Goal: Task Accomplishment & Management: Manage account settings

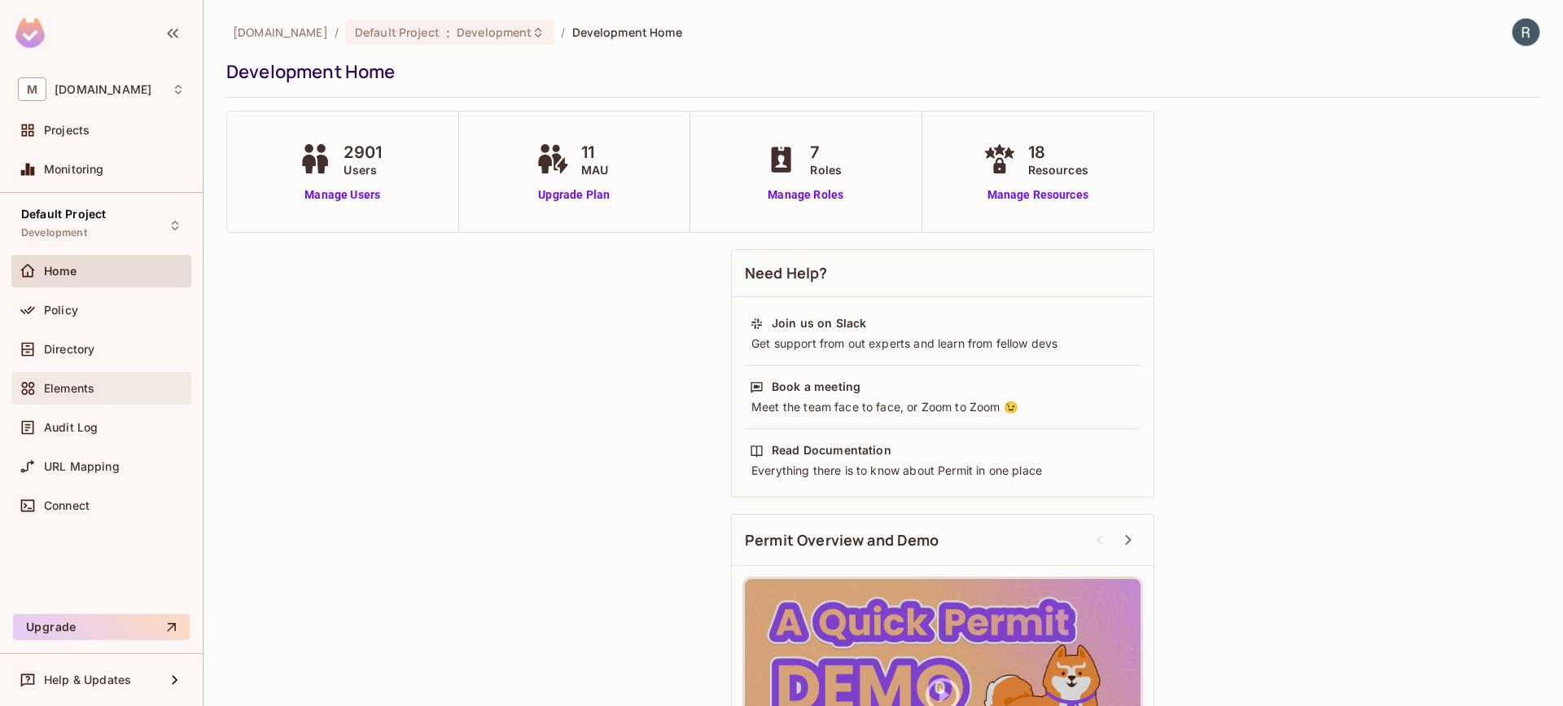
click at [65, 396] on div "Elements" at bounding box center [101, 389] width 167 height 20
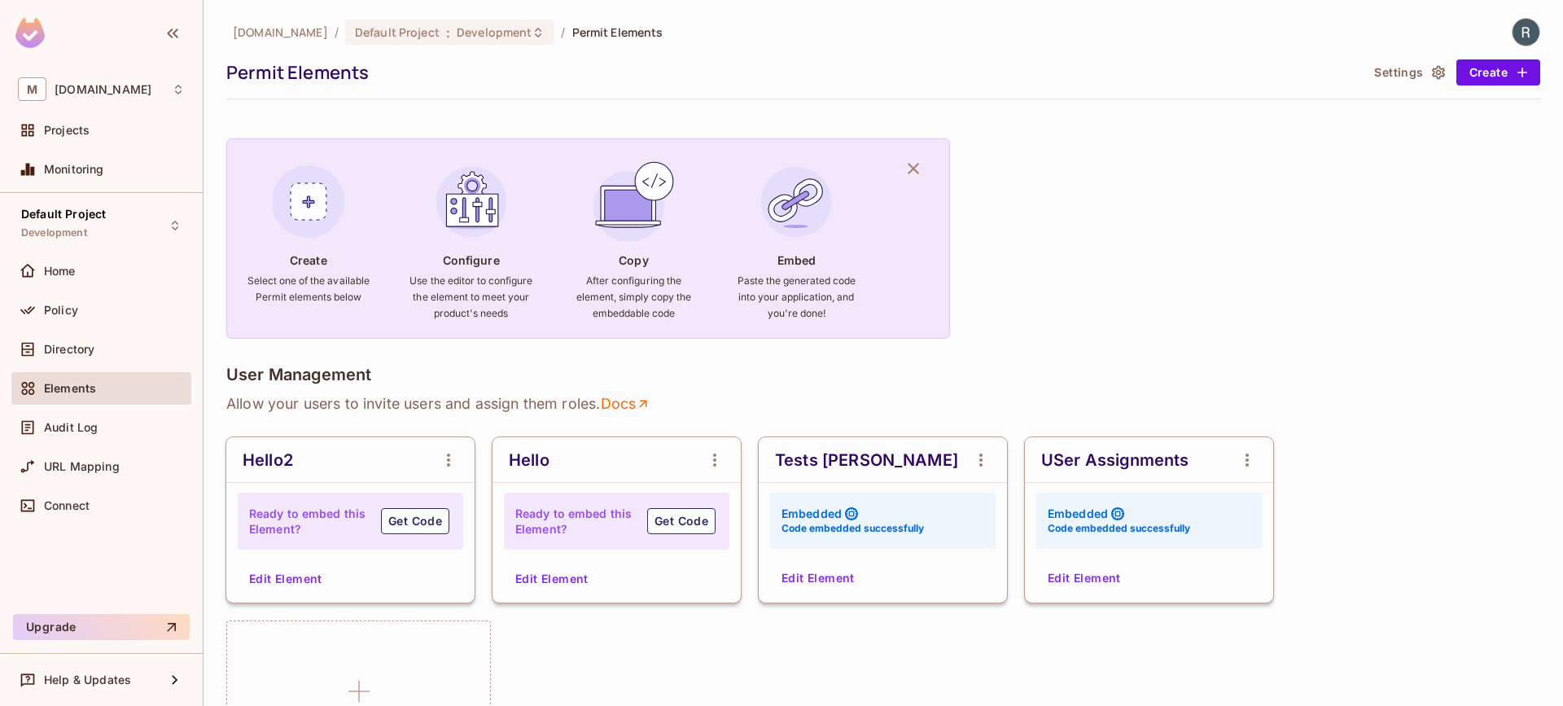
click at [1103, 576] on button "Edit Element" at bounding box center [1084, 578] width 86 height 26
click at [830, 577] on button "Edit Element" at bounding box center [818, 578] width 86 height 26
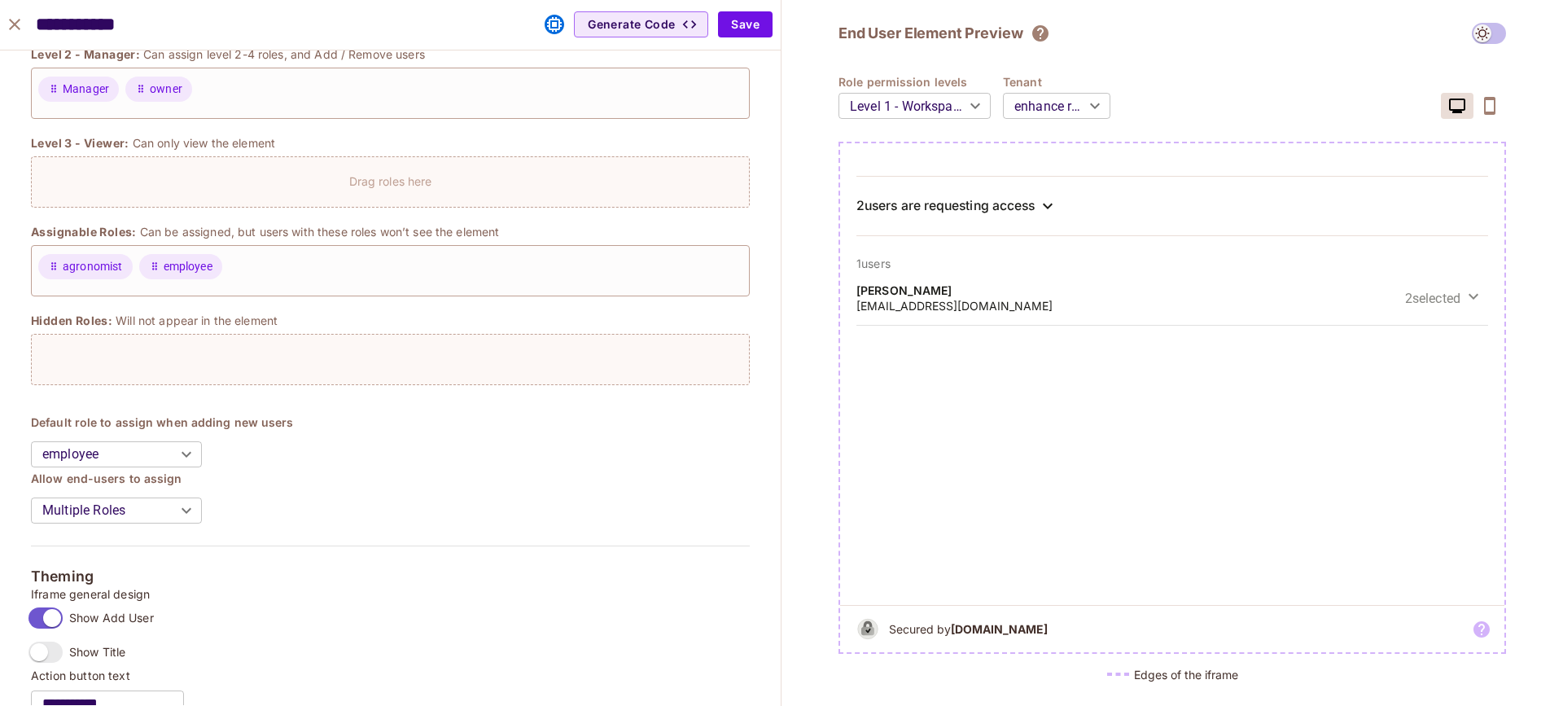
scroll to position [1199, 0]
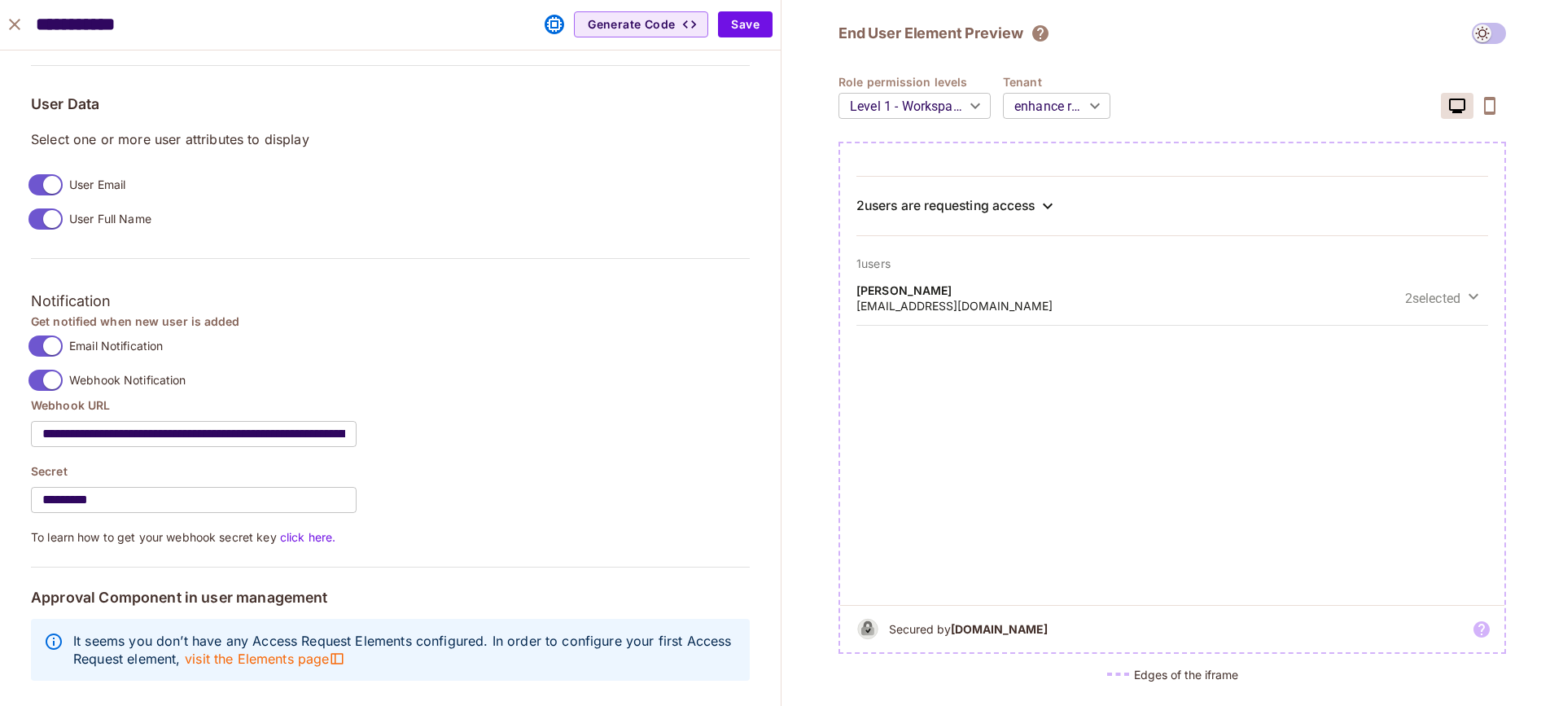
click at [241, 419] on input "**********" at bounding box center [194, 434] width 326 height 46
paste input "text"
type input "**********"
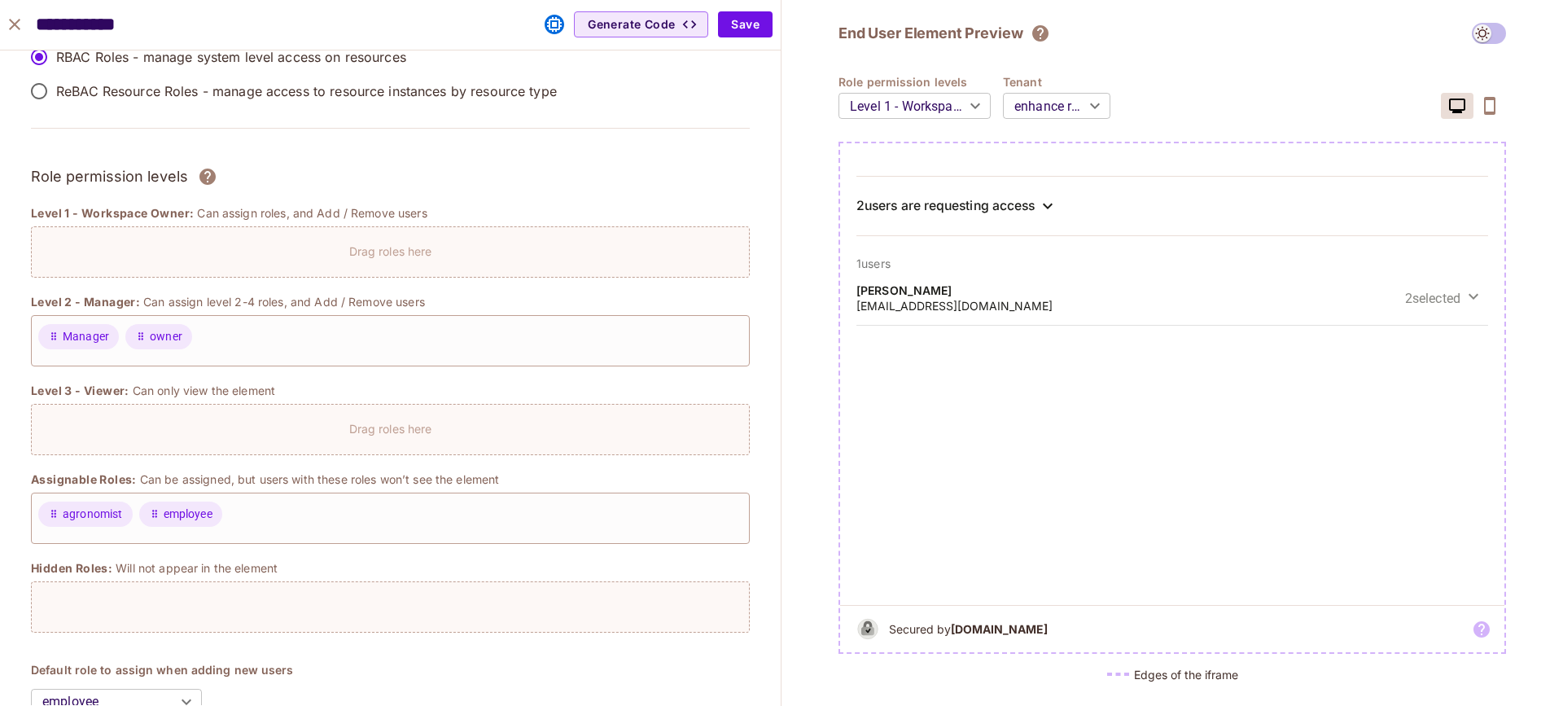
scroll to position [46, 0]
drag, startPoint x: 193, startPoint y: 326, endPoint x: 438, endPoint y: 2, distance: 406.2
click at [755, 26] on button "Save" at bounding box center [745, 24] width 55 height 26
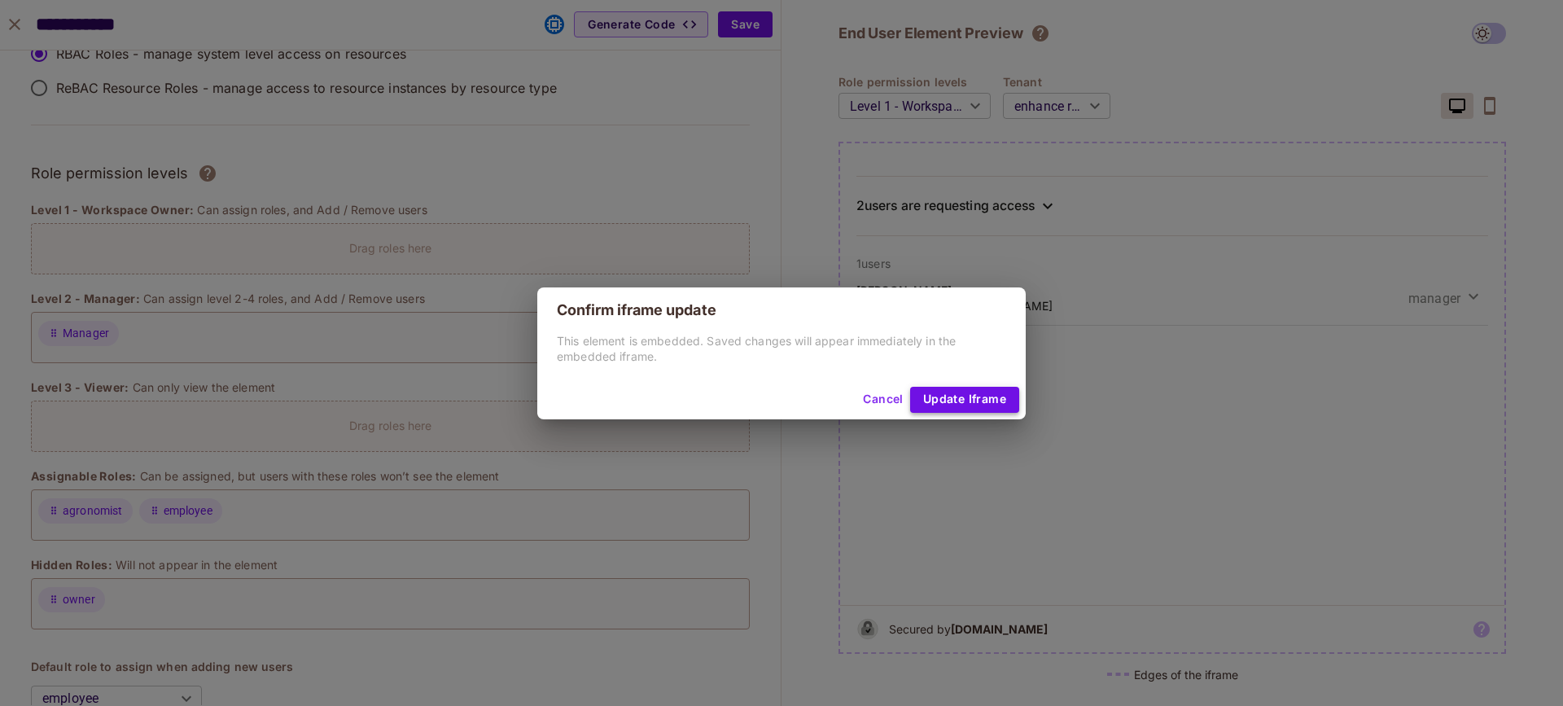
click at [974, 393] on button "Update Iframe" at bounding box center [964, 400] width 109 height 26
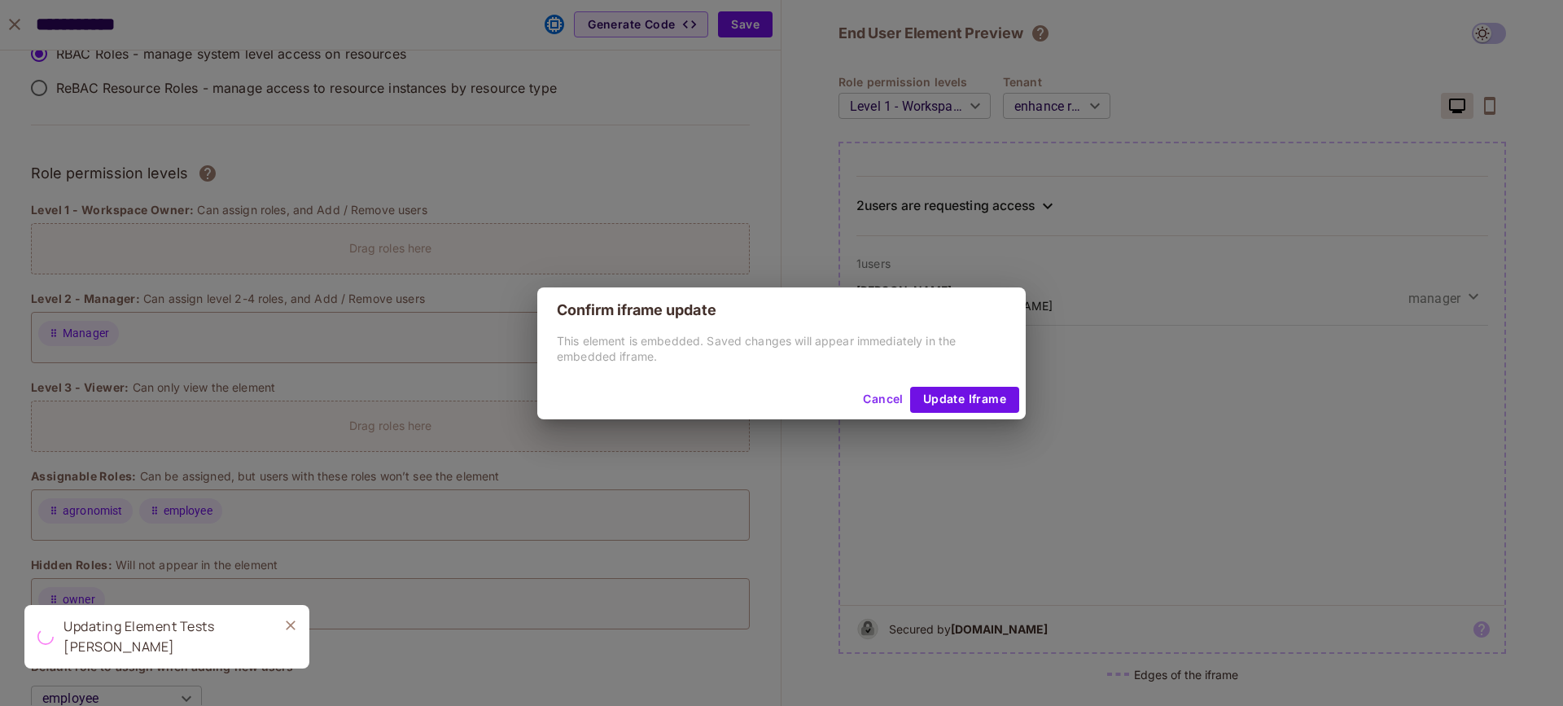
type input "******"
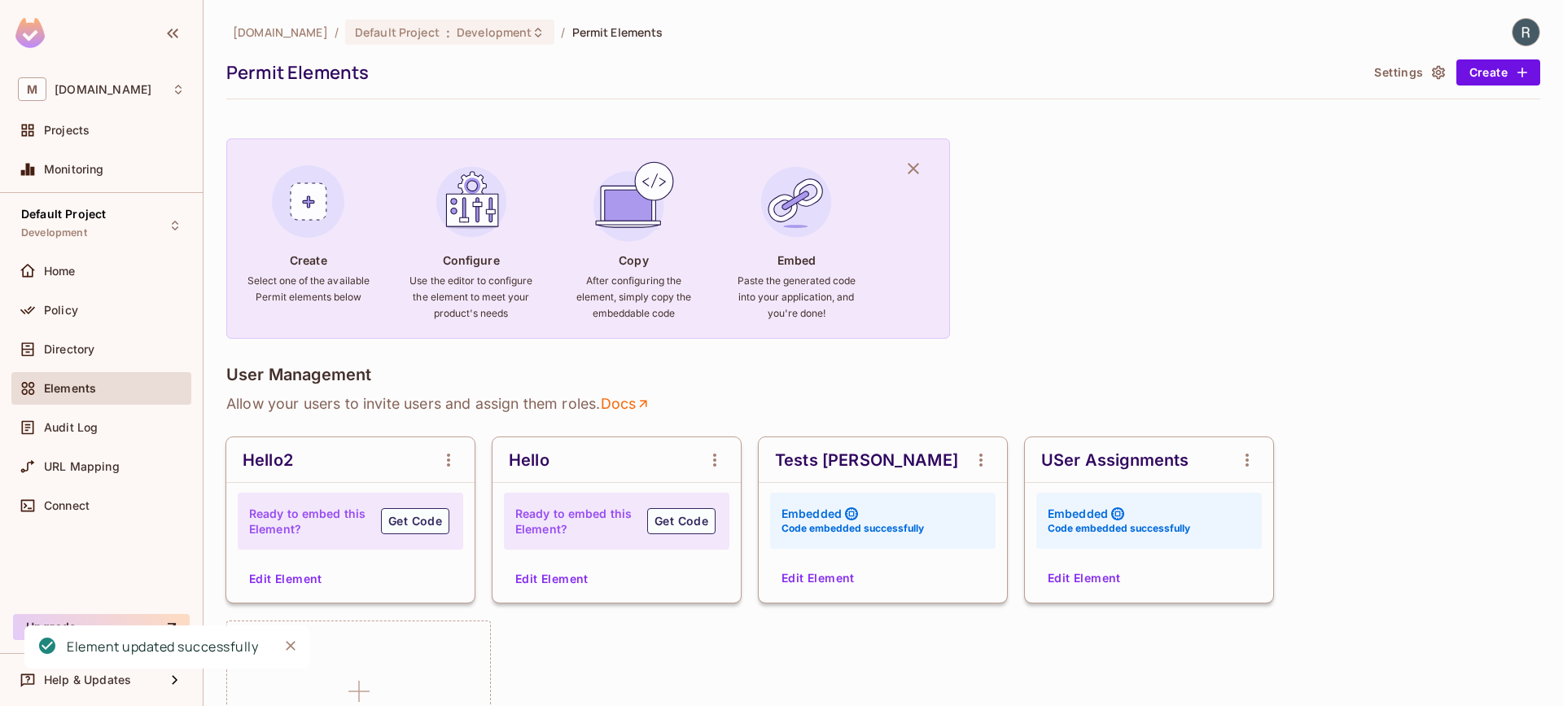
scroll to position [292, 0]
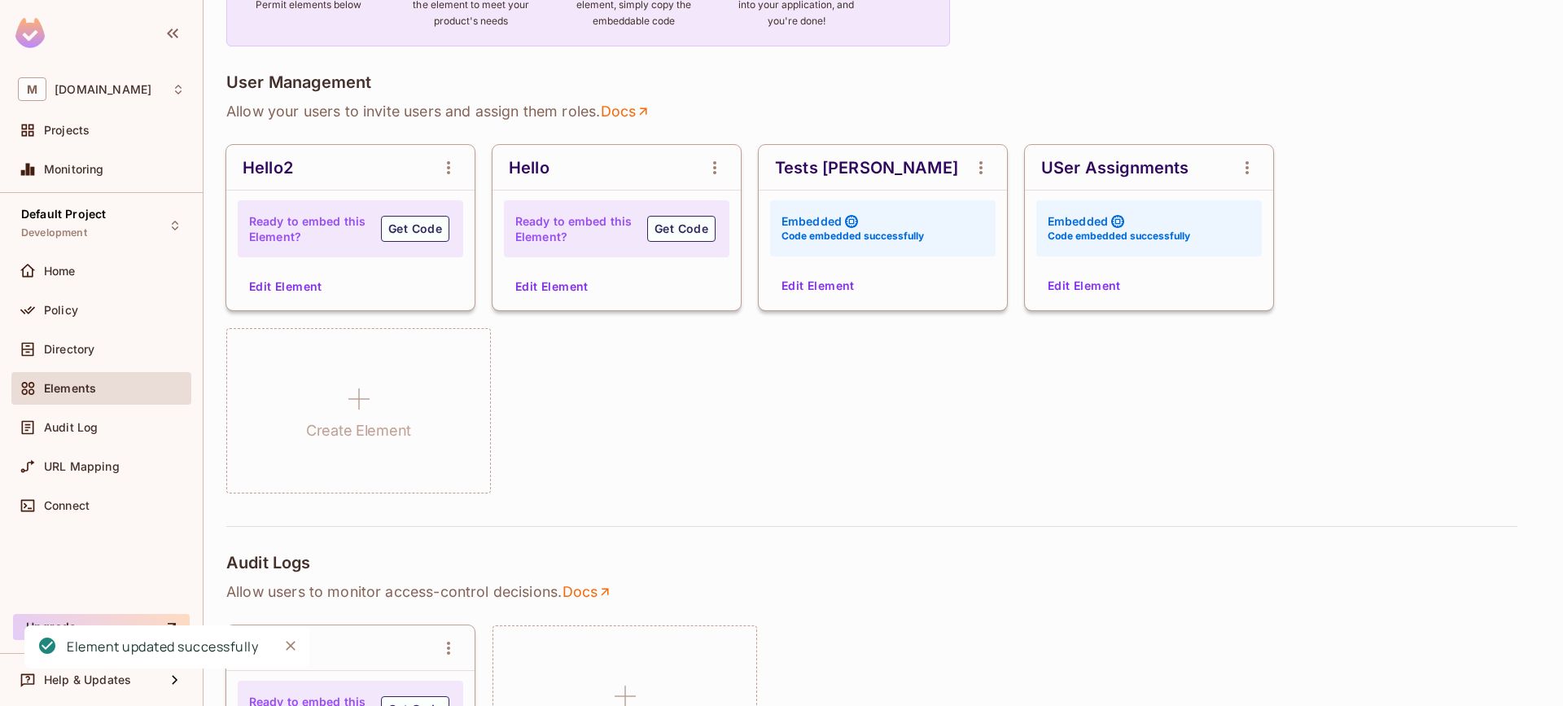
click at [96, 393] on div "Elements" at bounding box center [114, 388] width 141 height 13
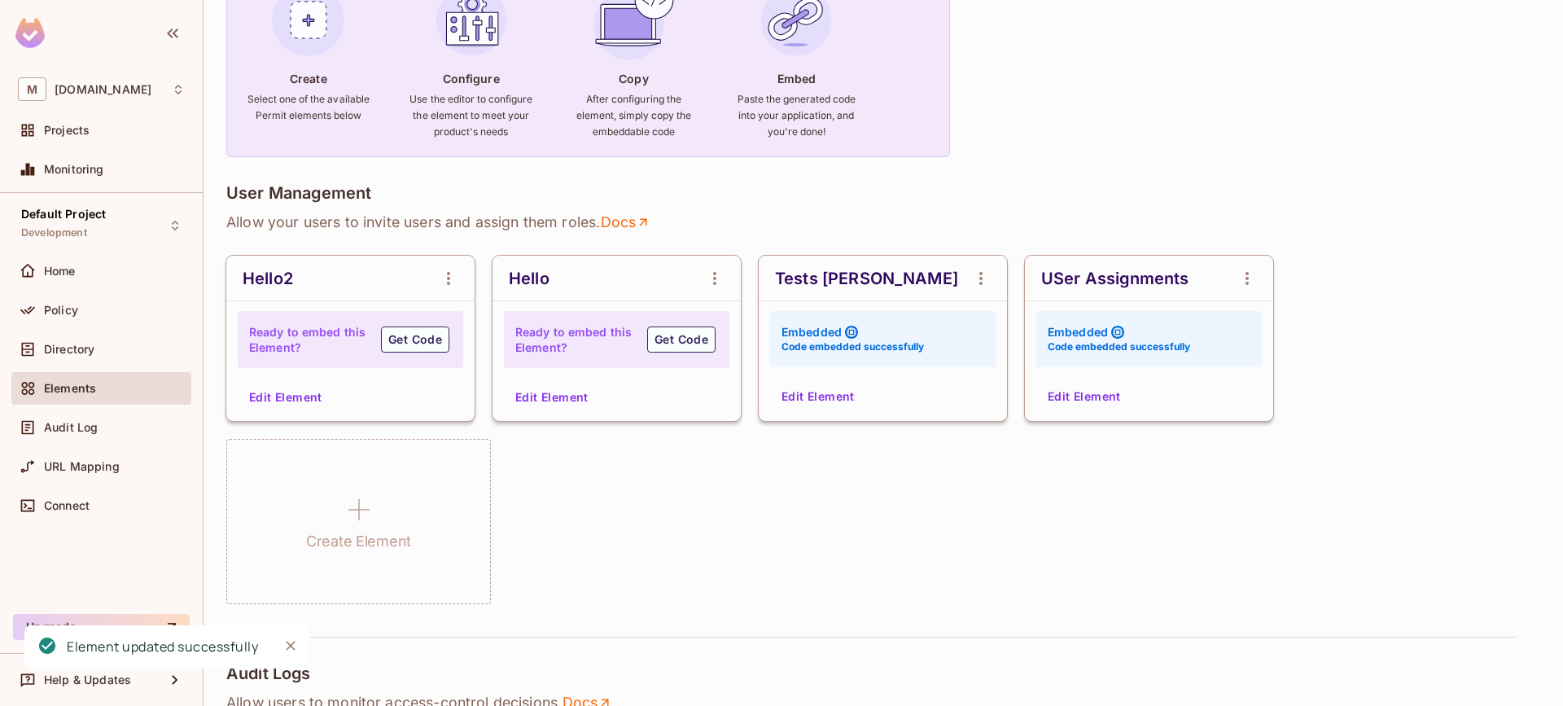
scroll to position [138, 0]
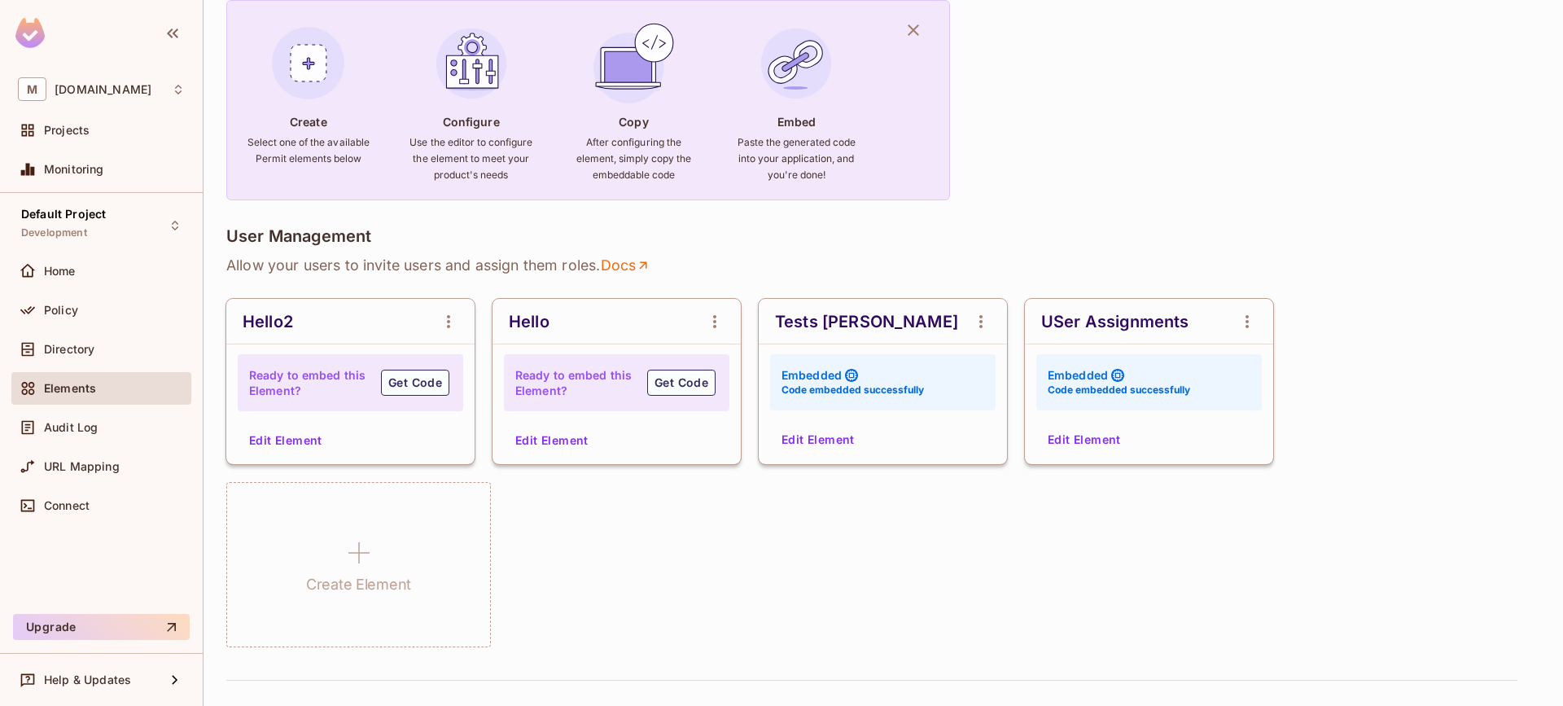
click at [824, 439] on button "Edit Element" at bounding box center [818, 440] width 86 height 26
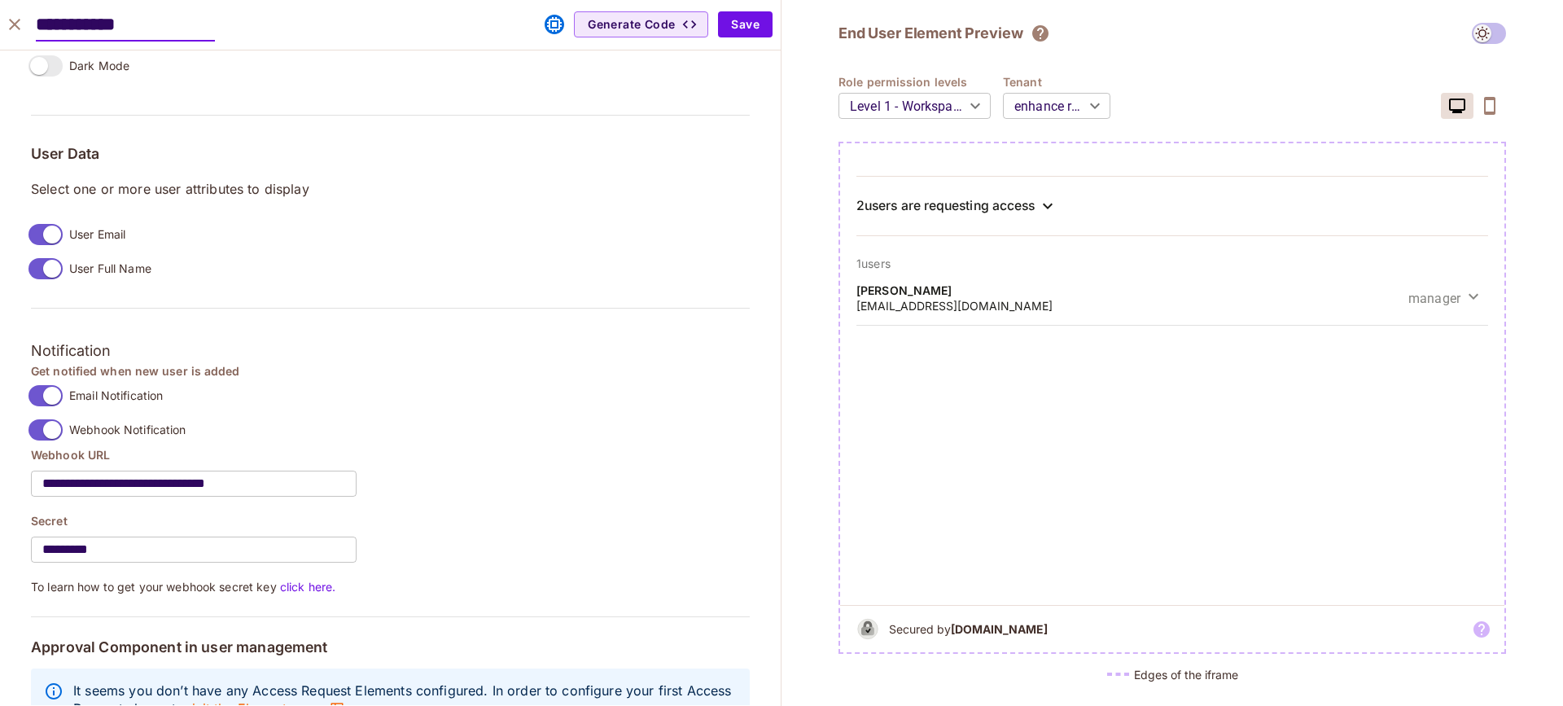
scroll to position [1199, 0]
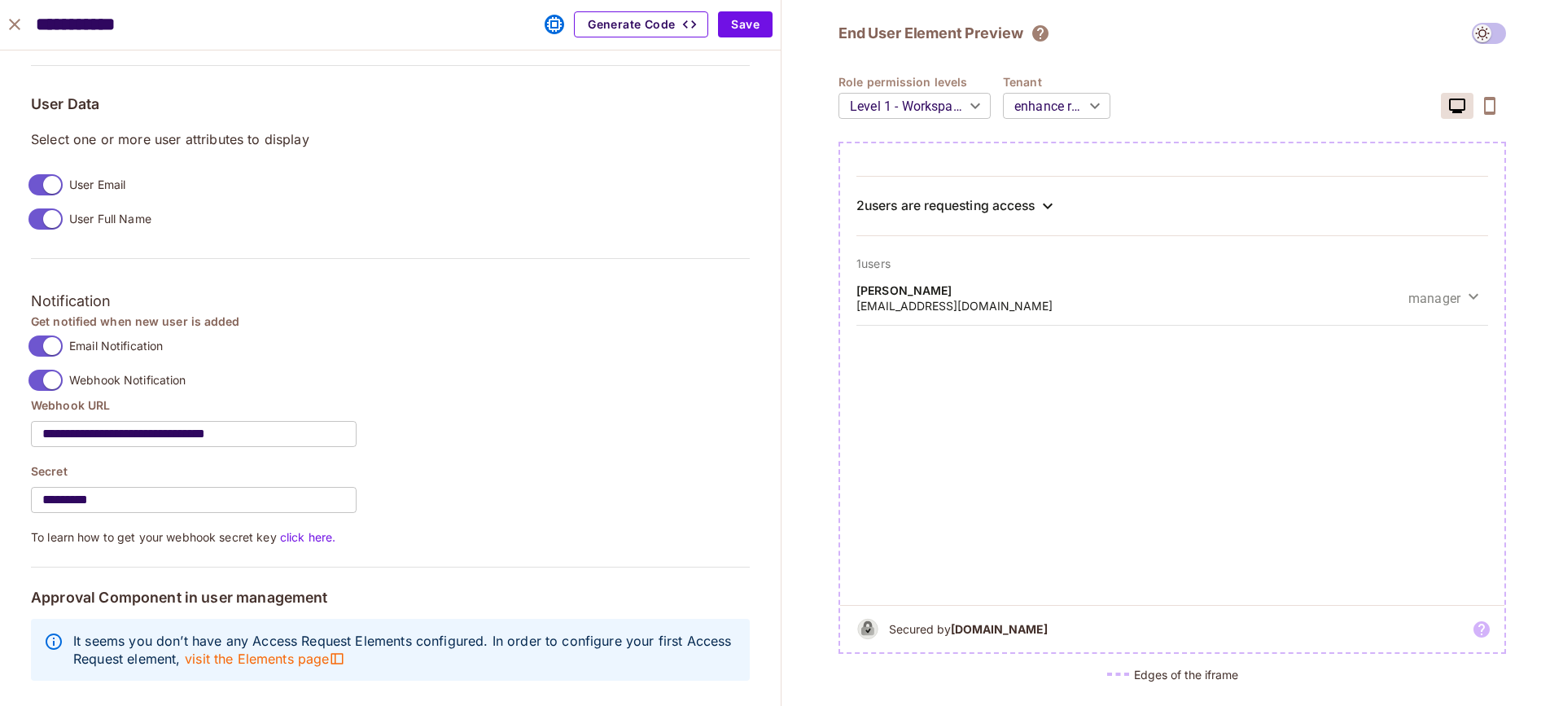
click at [639, 37] on div "**********" at bounding box center [390, 25] width 781 height 50
click at [641, 30] on button "Generate Code" at bounding box center [641, 24] width 134 height 26
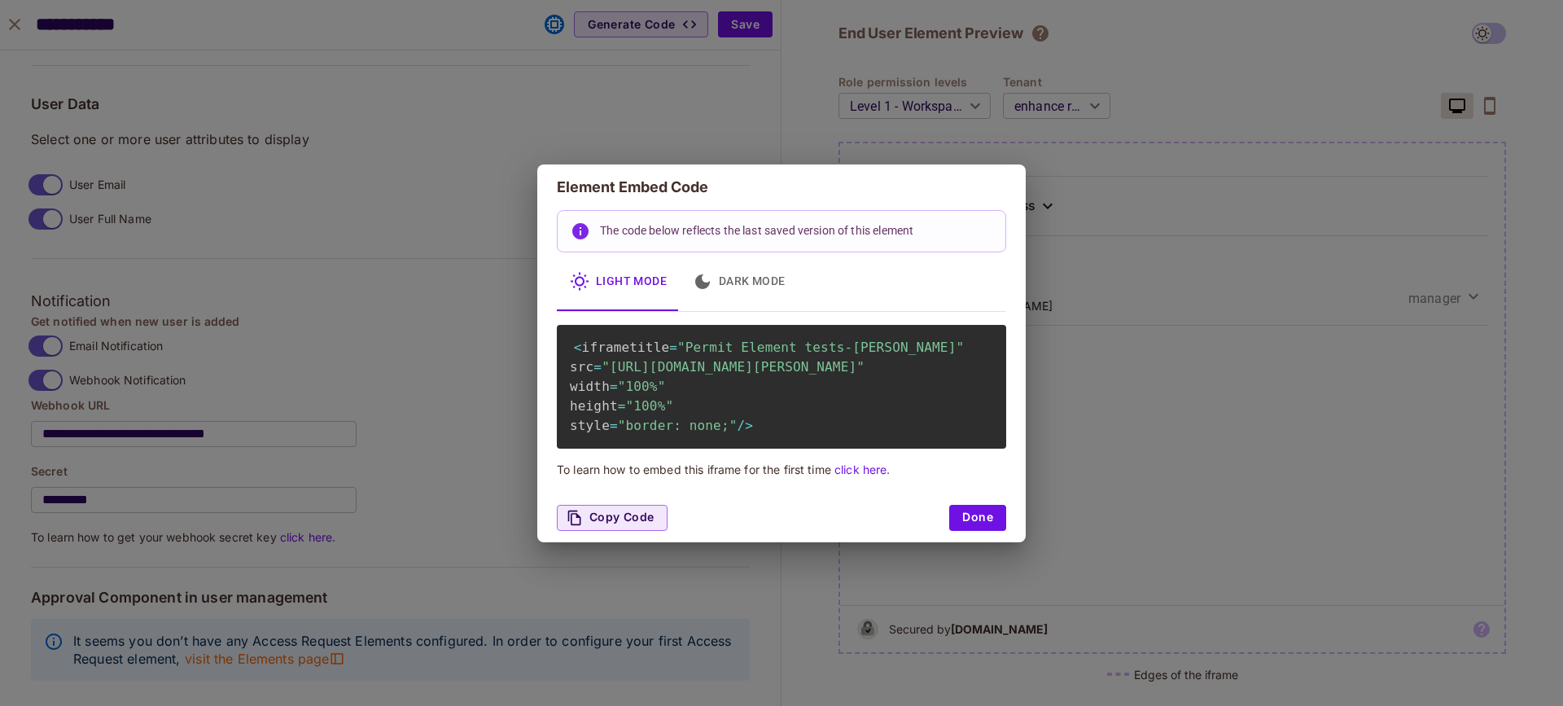
click at [952, 542] on div "Copy Code Done" at bounding box center [781, 517] width 488 height 49
click at [969, 531] on button "Done" at bounding box center [977, 518] width 57 height 26
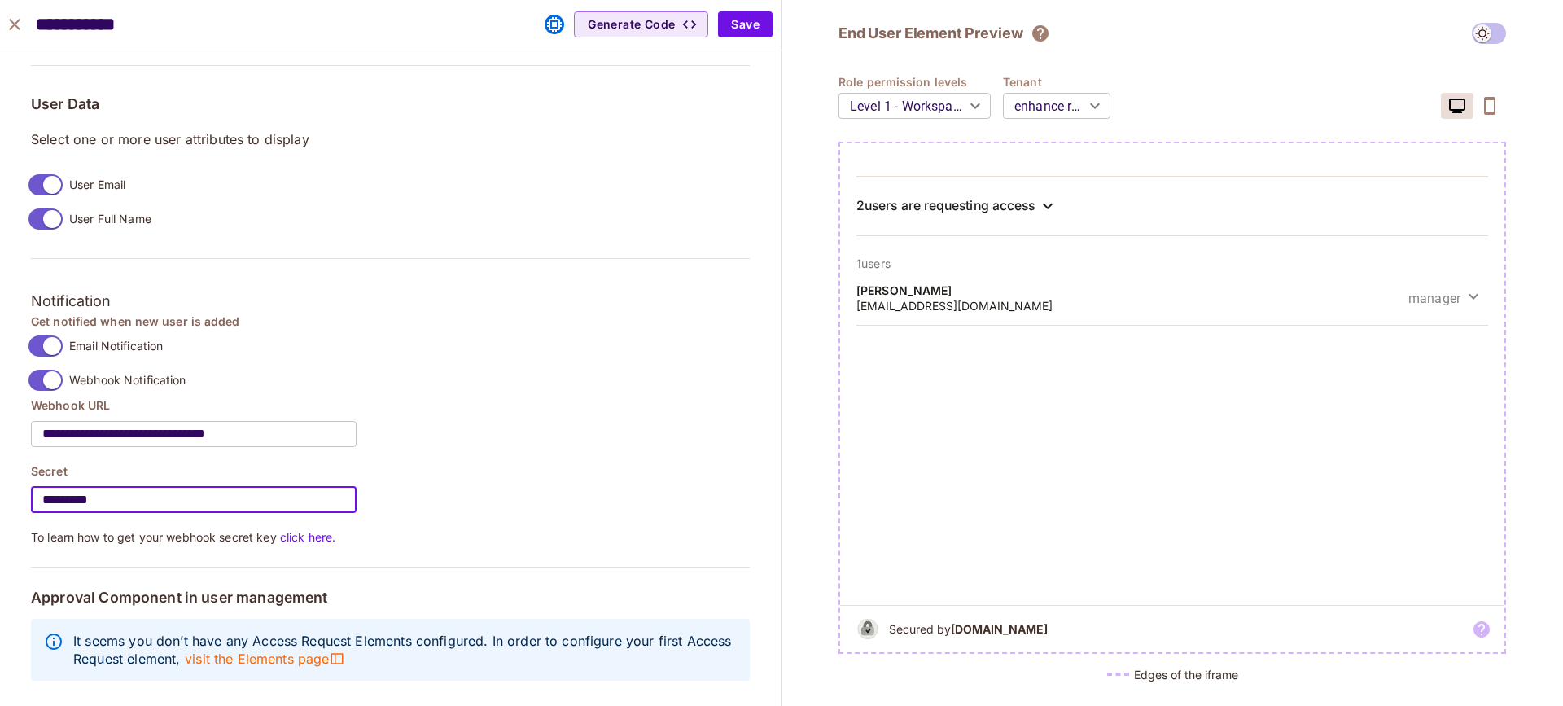
click at [274, 484] on input "*********" at bounding box center [194, 500] width 326 height 46
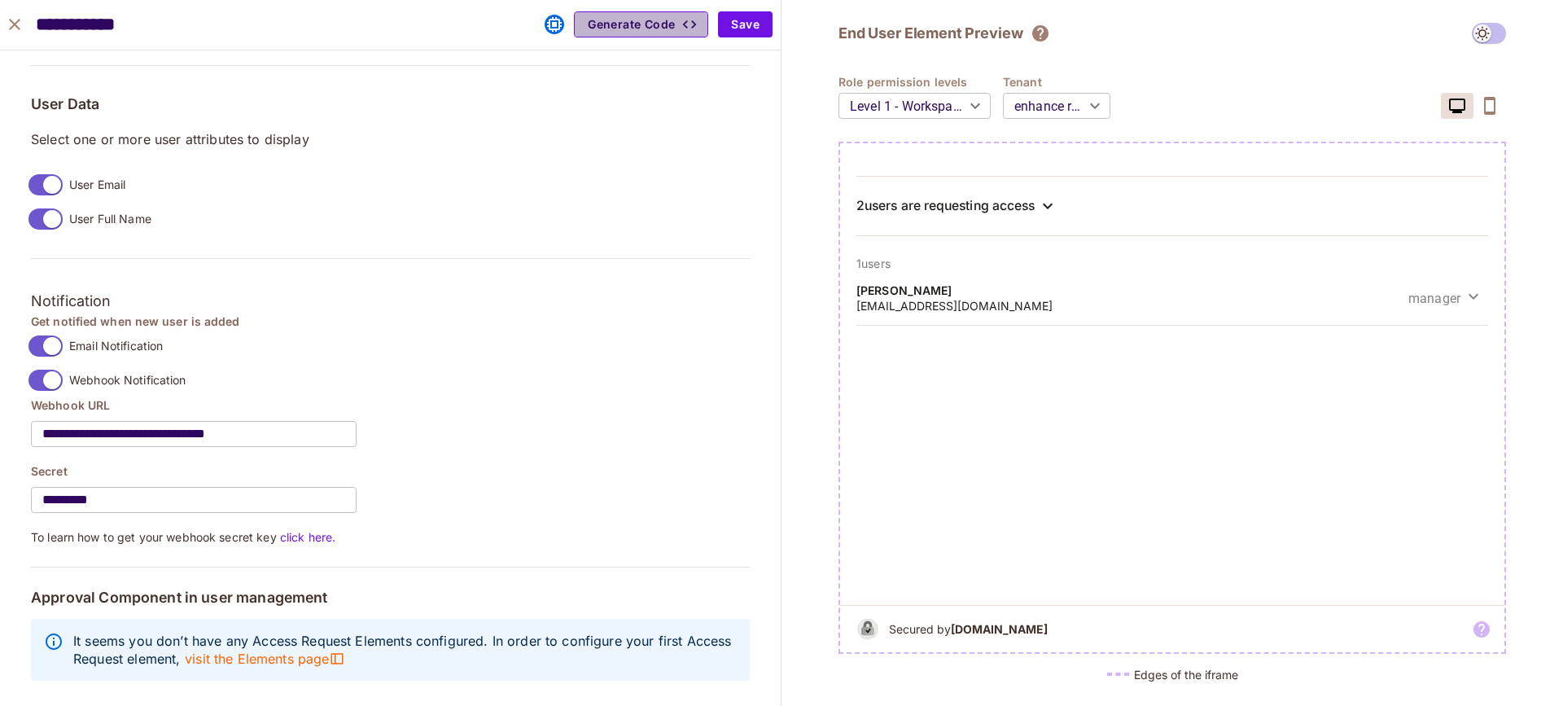
click at [655, 27] on button "Generate Code" at bounding box center [641, 24] width 134 height 26
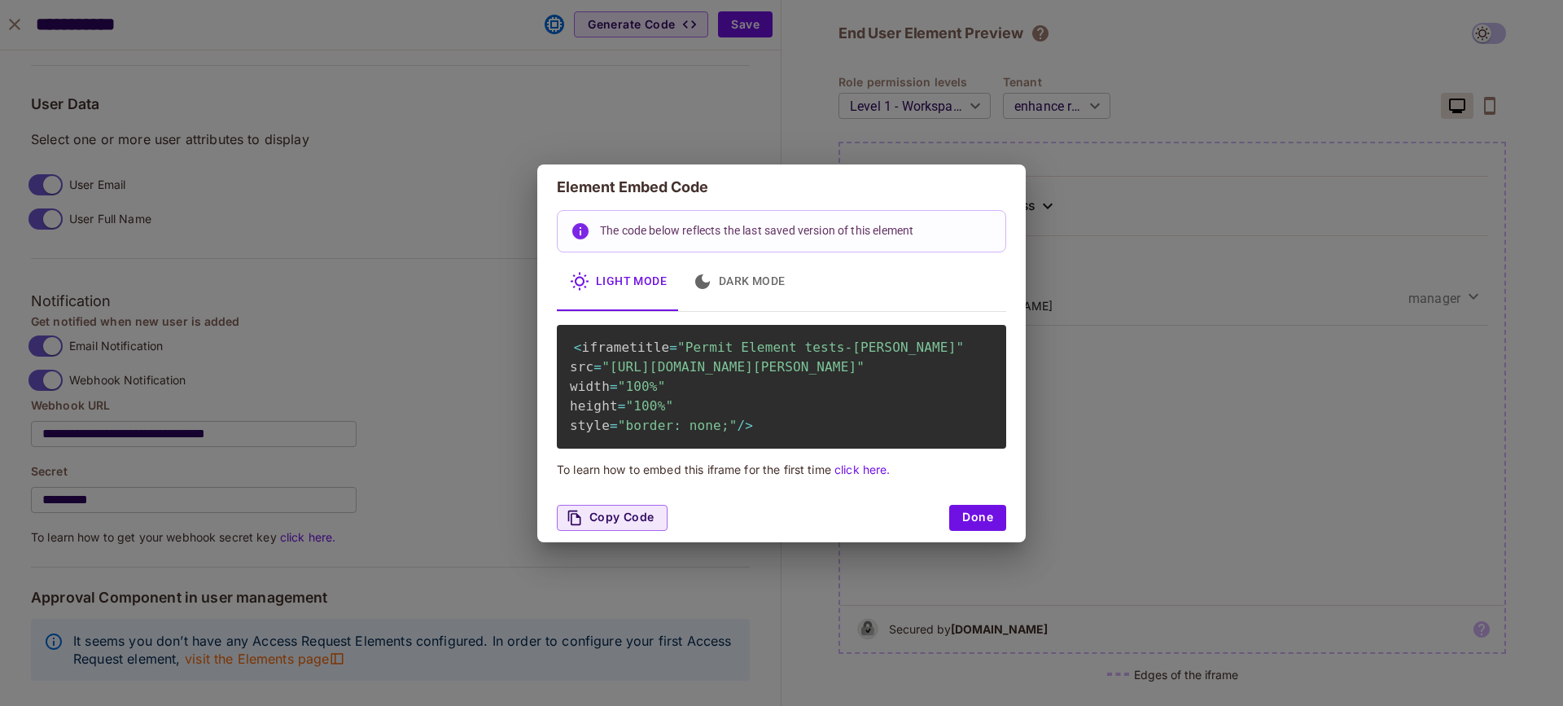
click at [702, 374] on span ""https://embed.permit.io/tests-danny?envId=5342b306b1434f60bf9895be4bce8ad3&dar…" at bounding box center [733, 366] width 263 height 15
drag, startPoint x: 611, startPoint y: 363, endPoint x: 870, endPoint y: 379, distance: 259.3
click at [865, 374] on span ""https://embed.permit.io/tests-danny?envId=5342b306b1434f60bf9895be4bce8ad3&dar…" at bounding box center [733, 366] width 263 height 15
copy span "https://embed.permit.io/tests-danny?envId=5342b306b1434f60bf9895be4bce8ad3"
click at [965, 531] on button "Done" at bounding box center [977, 518] width 57 height 26
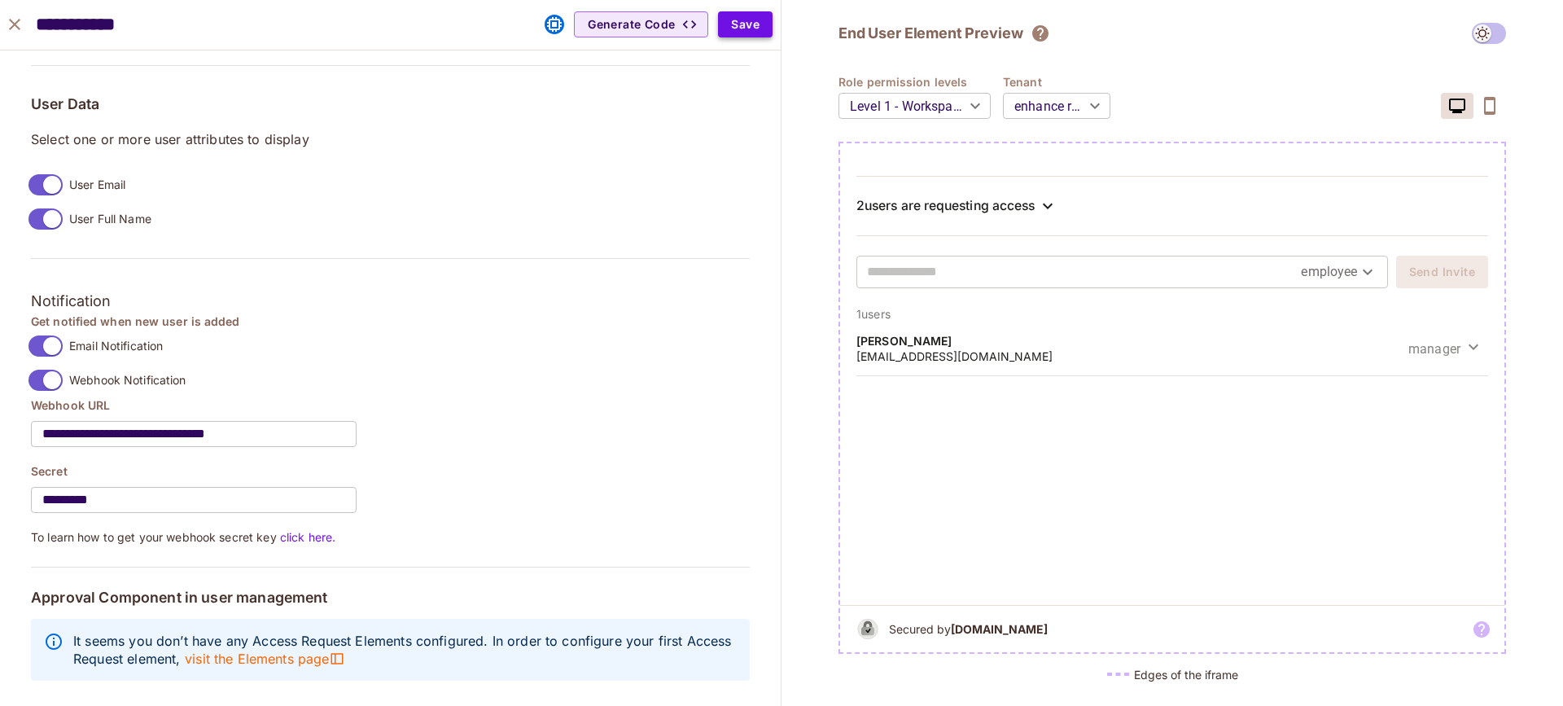
click at [747, 30] on button "Save" at bounding box center [745, 24] width 55 height 26
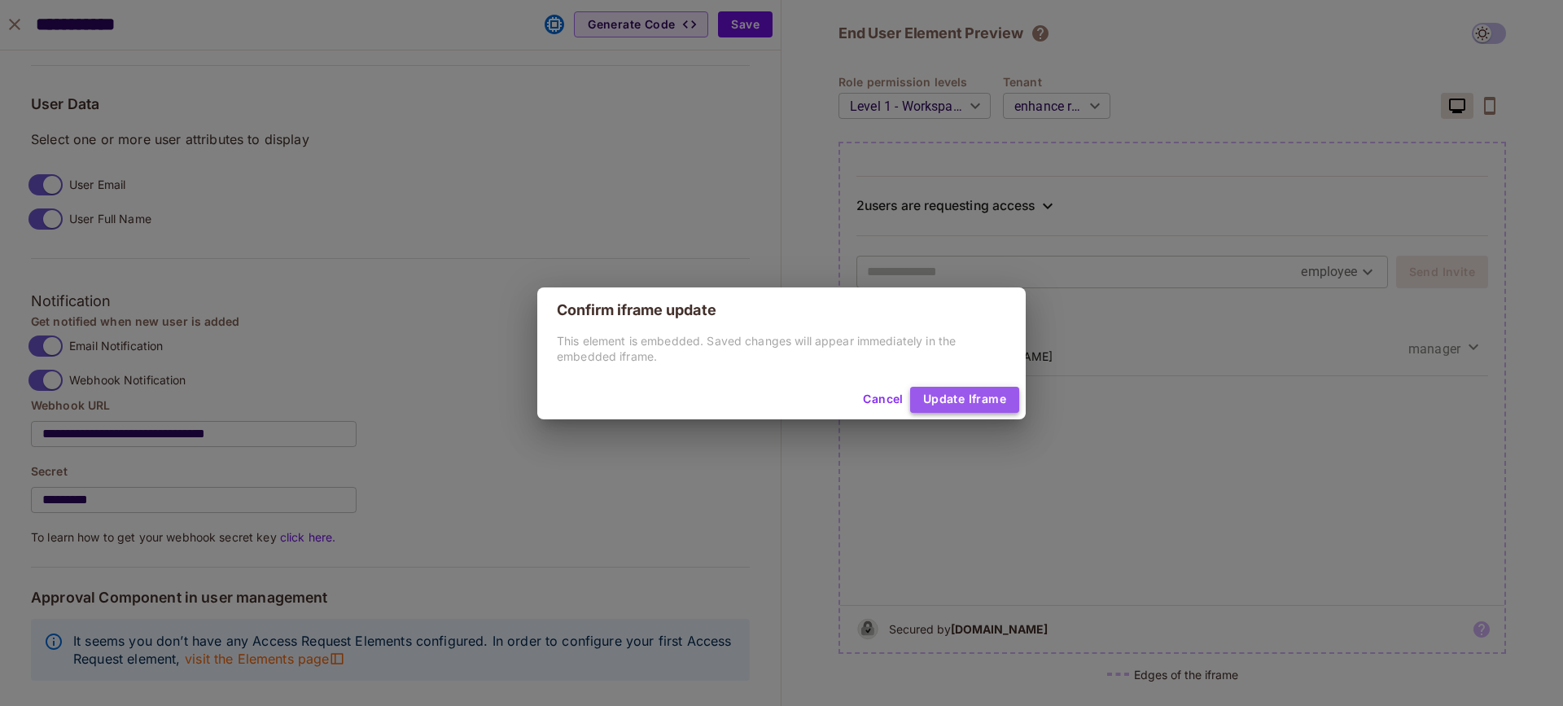
click at [954, 401] on button "Update Iframe" at bounding box center [964, 400] width 109 height 26
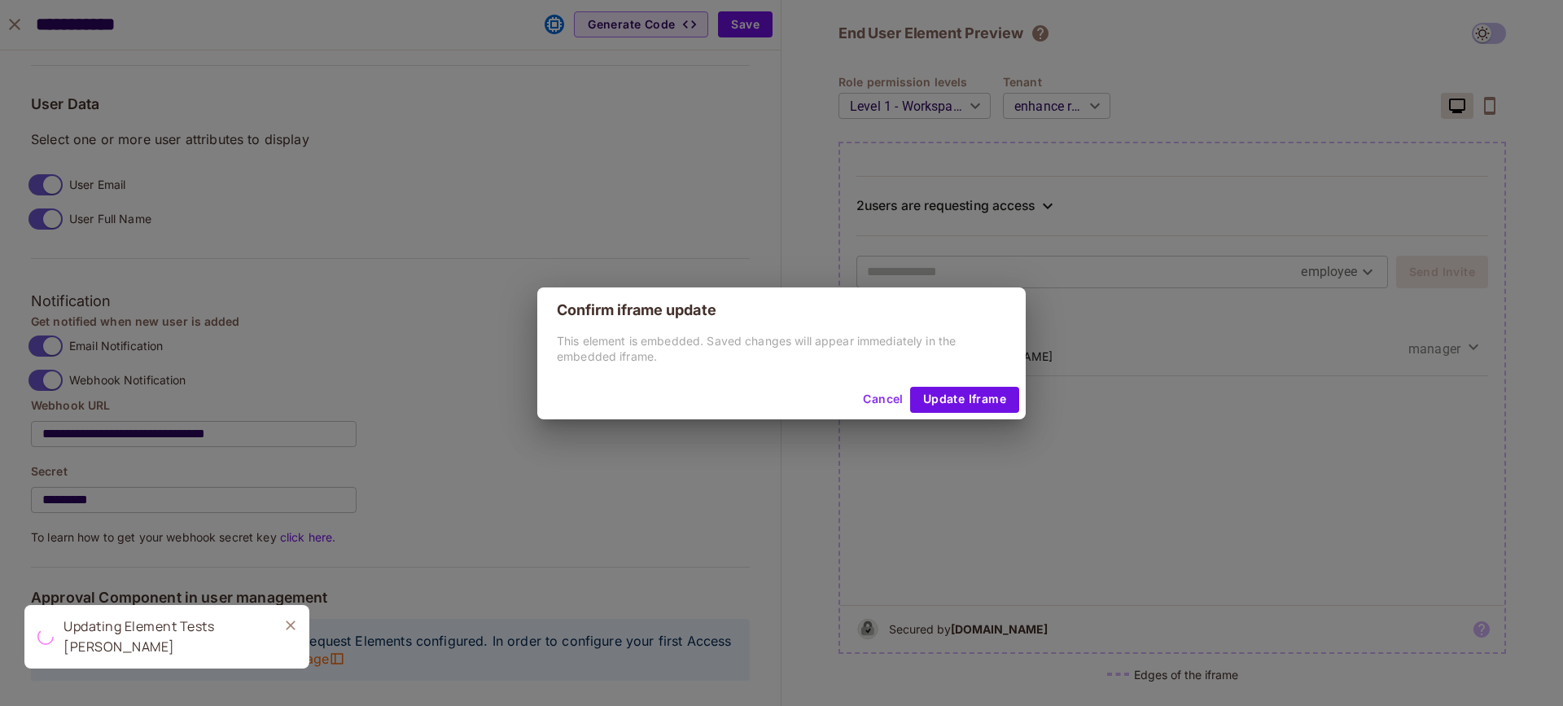
type input "******"
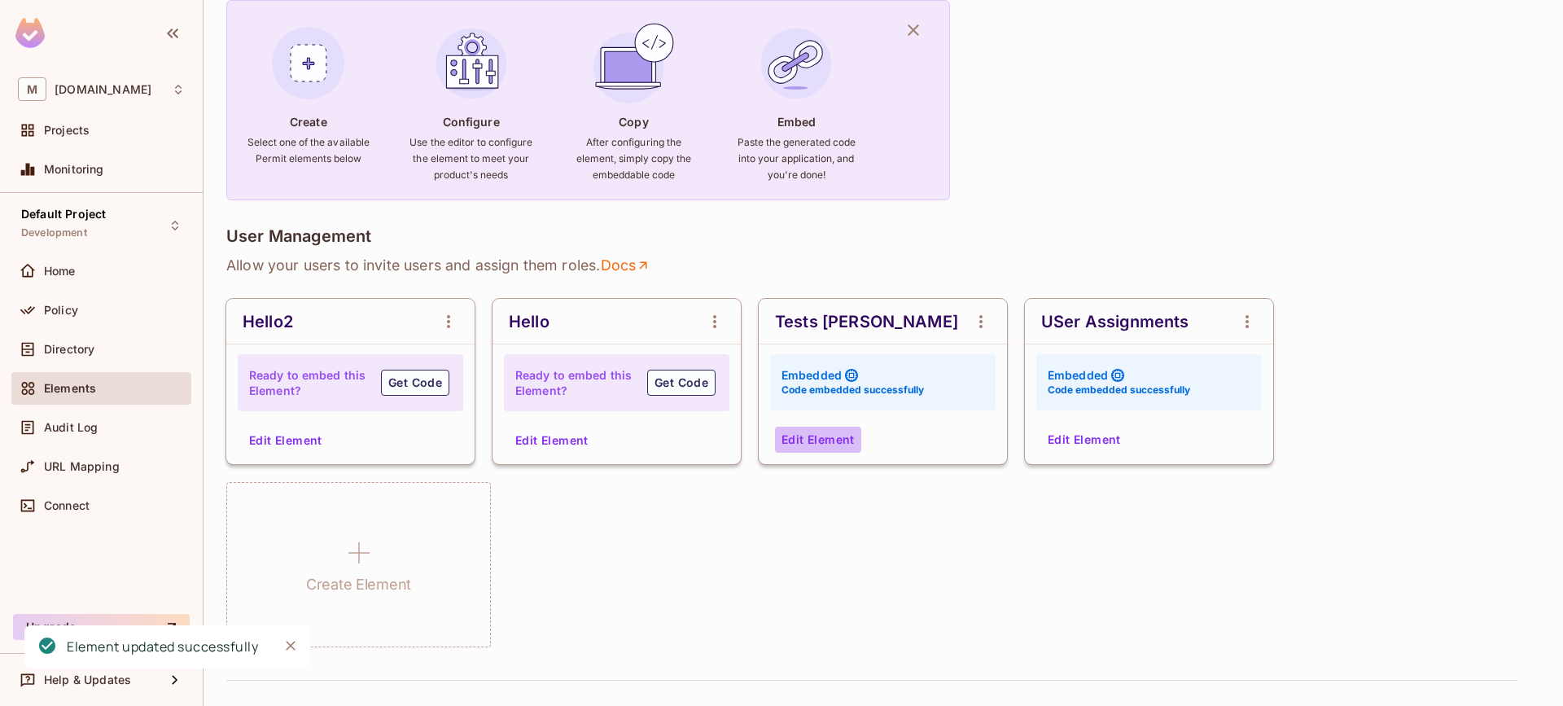
click at [824, 436] on button "Edit Element" at bounding box center [818, 440] width 86 height 26
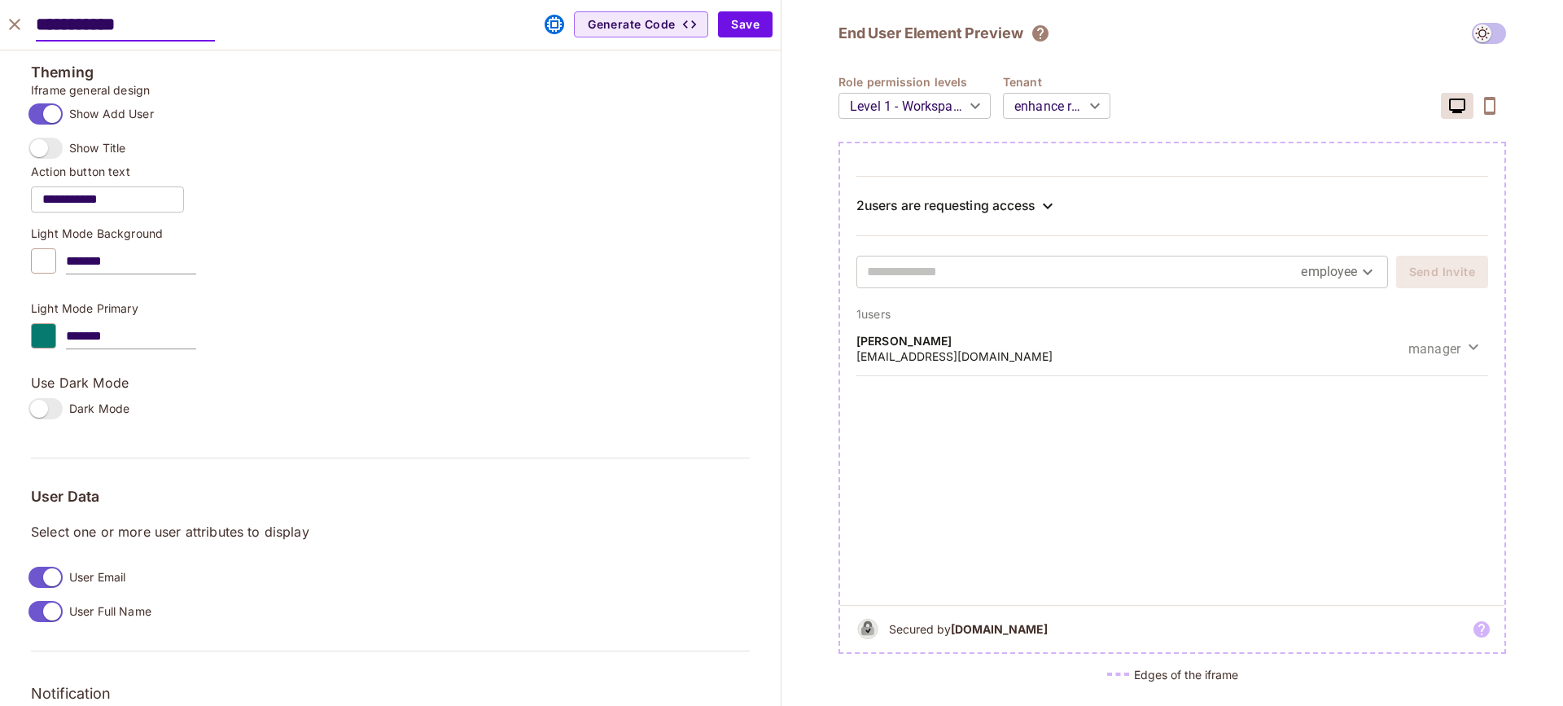
scroll to position [0, 0]
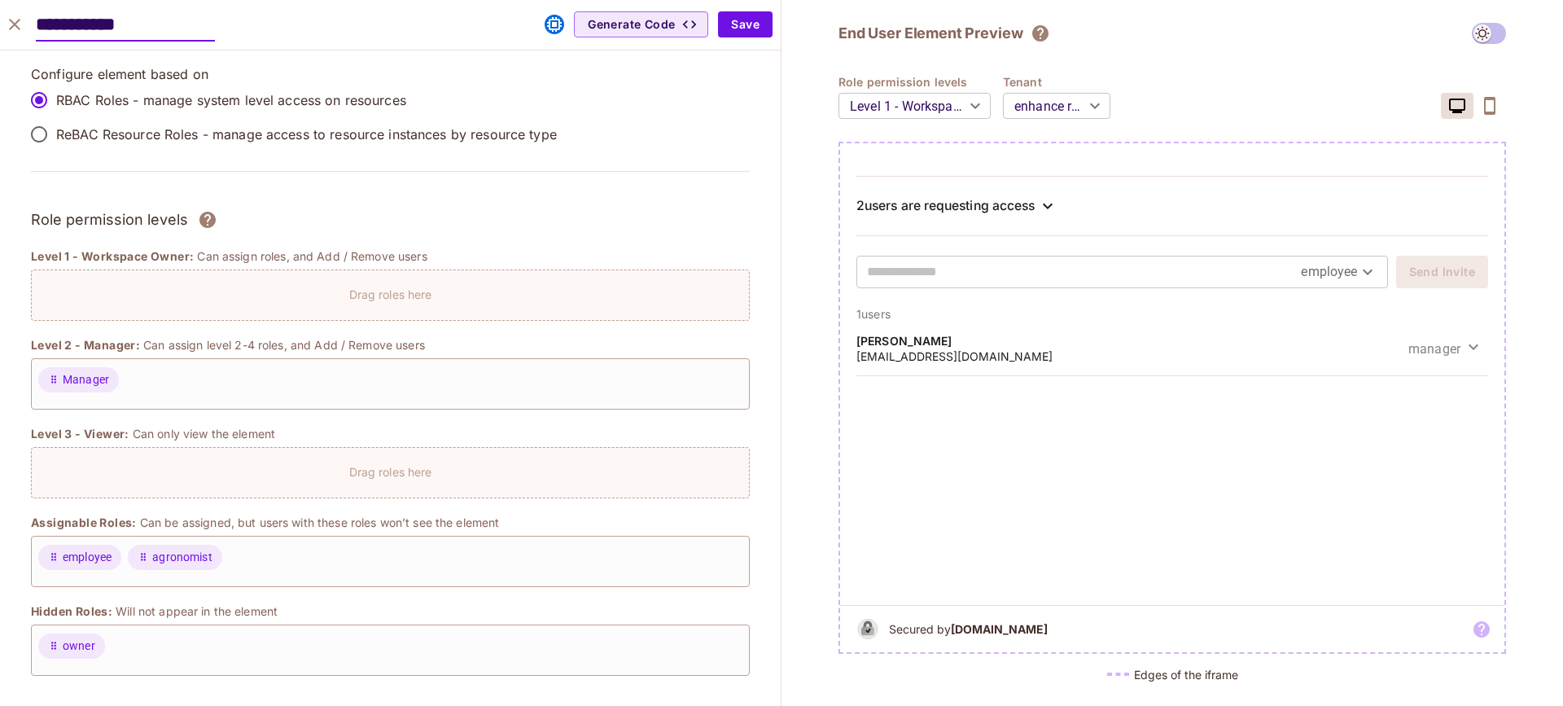
click at [13, 31] on icon "close" at bounding box center [15, 25] width 20 height 20
type input "******"
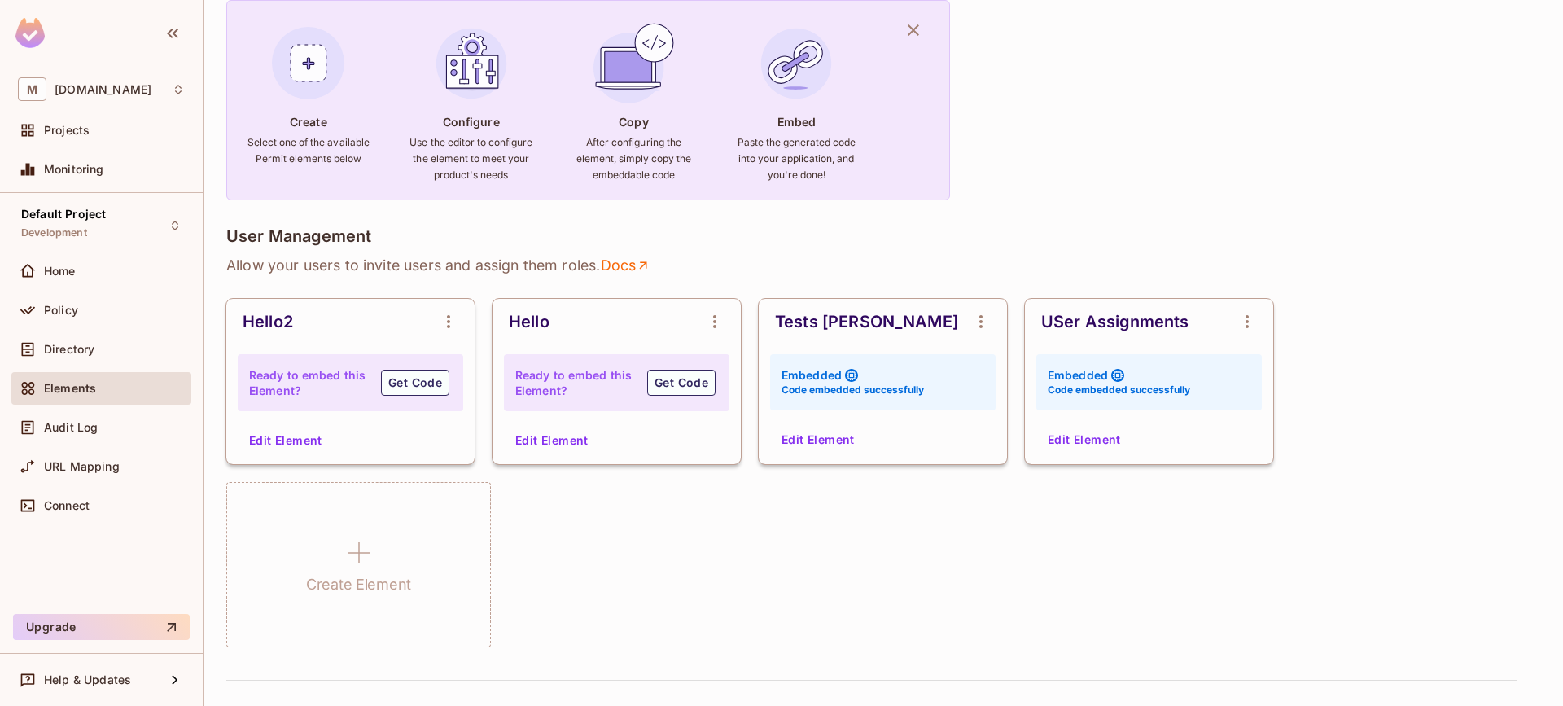
click at [59, 382] on span "Elements" at bounding box center [70, 388] width 52 height 13
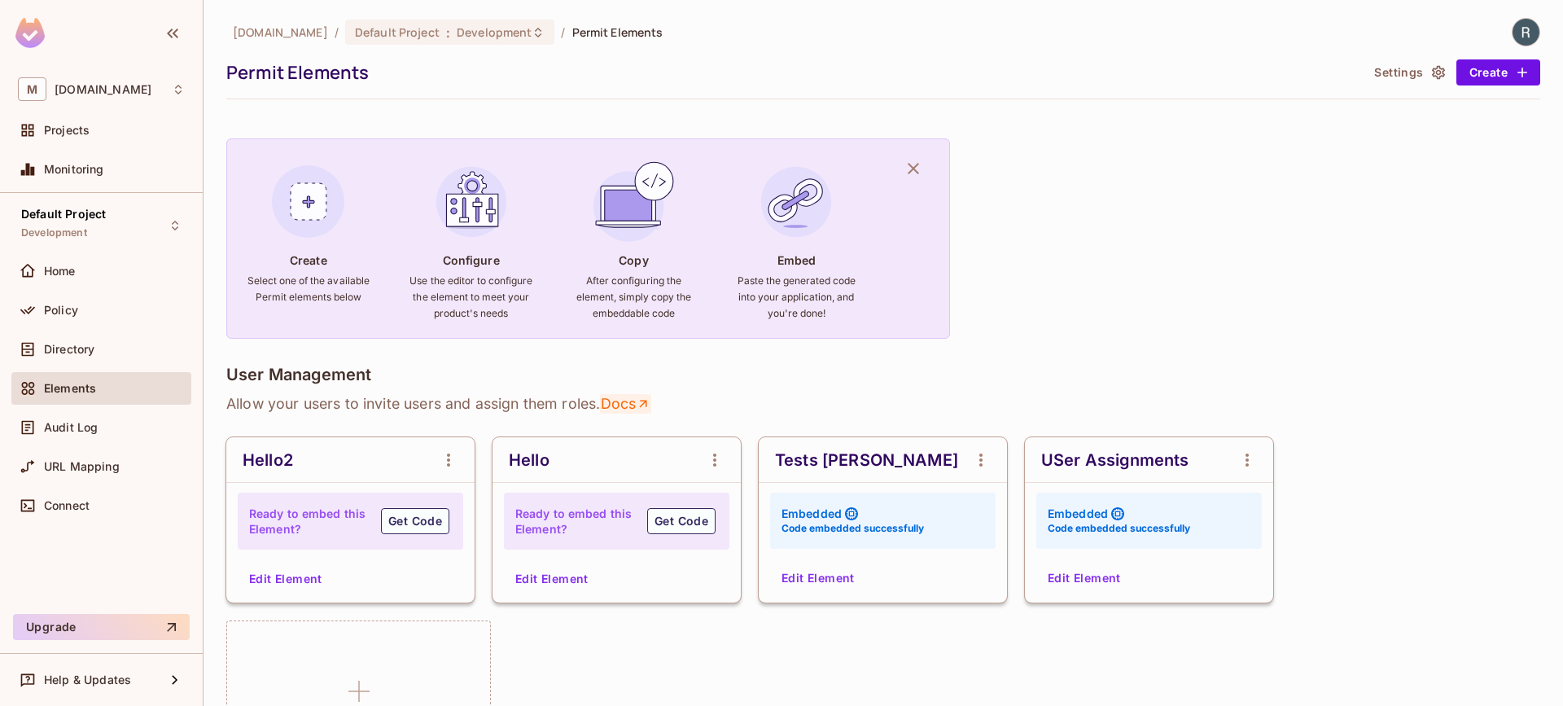
click at [627, 402] on link "Docs" at bounding box center [625, 404] width 51 height 20
drag, startPoint x: 1091, startPoint y: 154, endPoint x: 1252, endPoint y: 96, distance: 171.2
click at [1369, 69] on button "Settings" at bounding box center [1408, 72] width 81 height 26
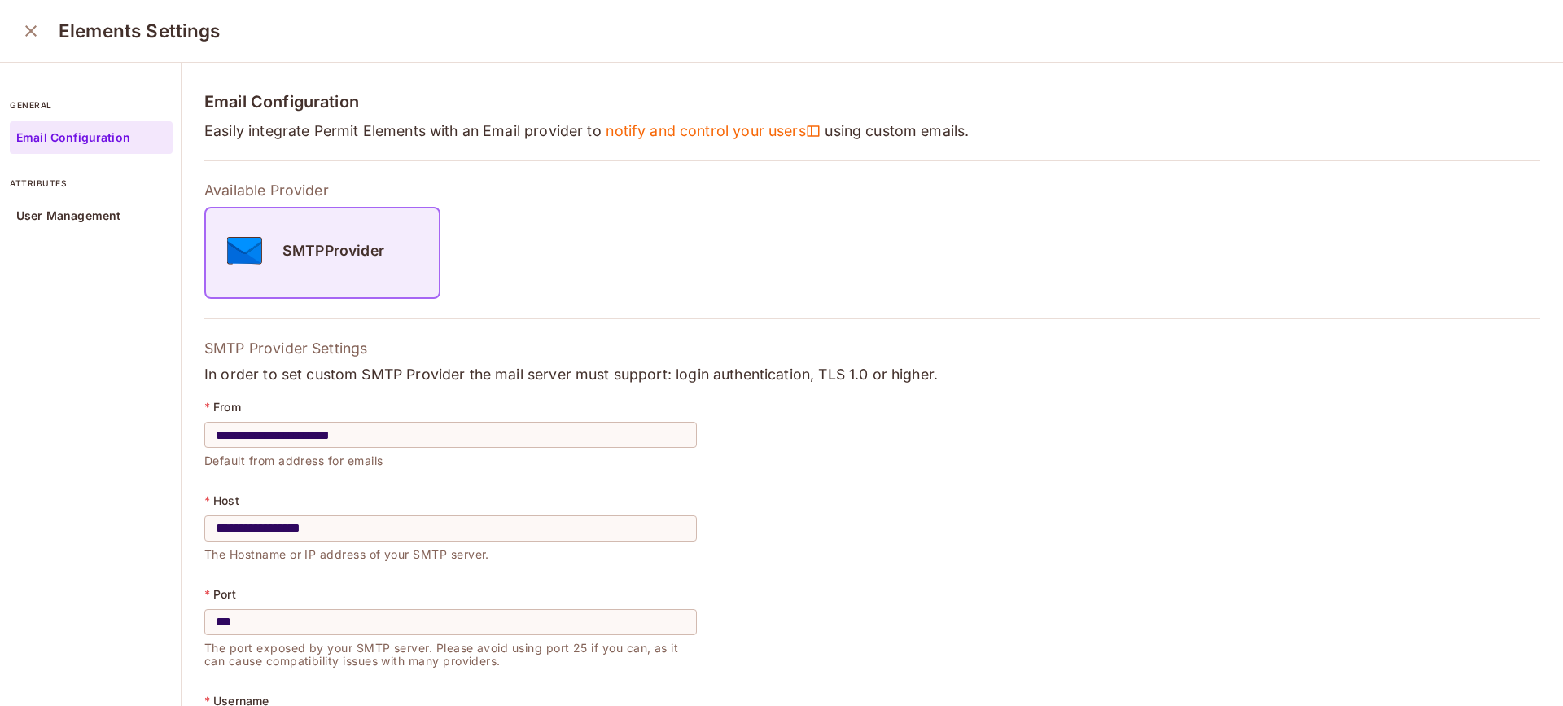
click at [651, 235] on div "SMTPProvider" at bounding box center [601, 253] width 794 height 92
click at [71, 209] on p "User Management" at bounding box center [68, 215] width 104 height 13
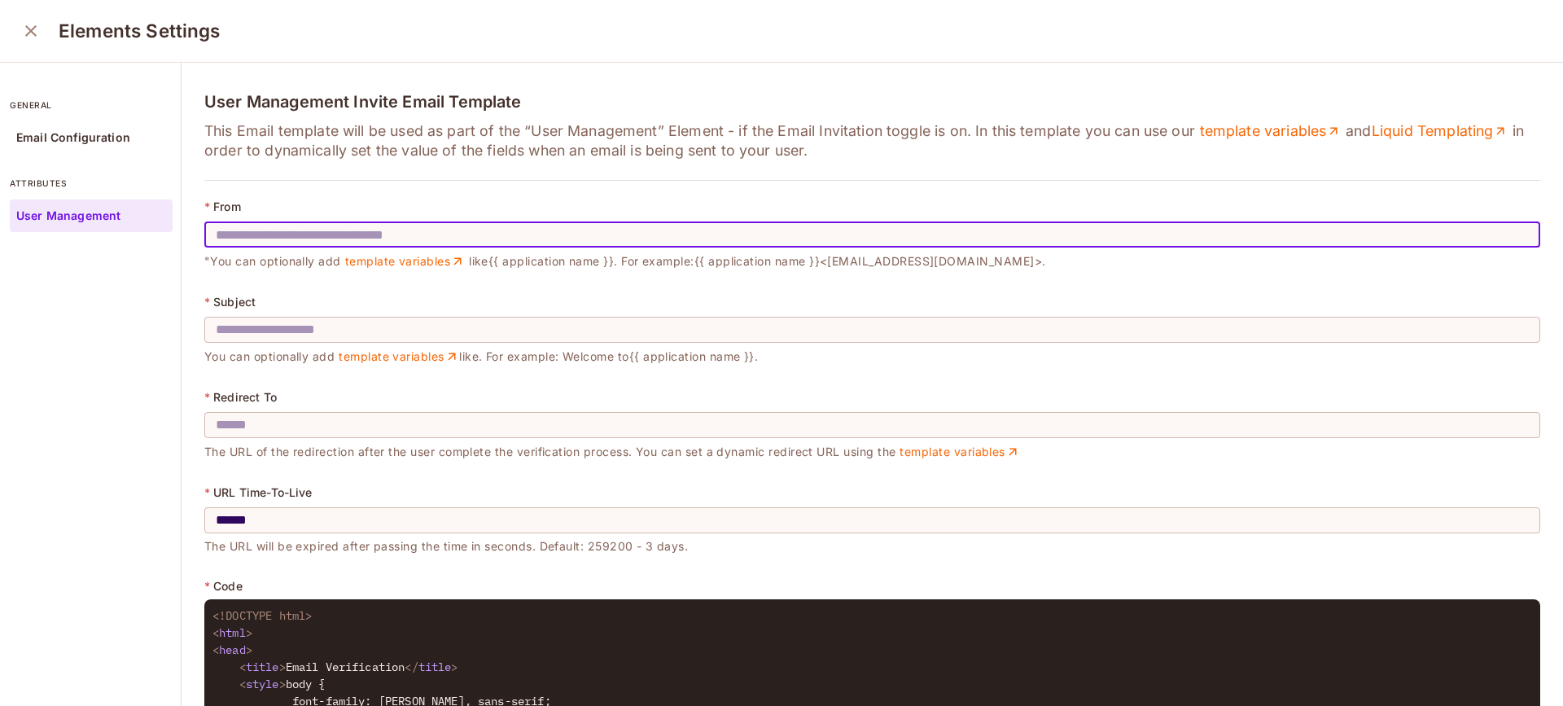
click at [300, 241] on input "text" at bounding box center [872, 235] width 1336 height 46
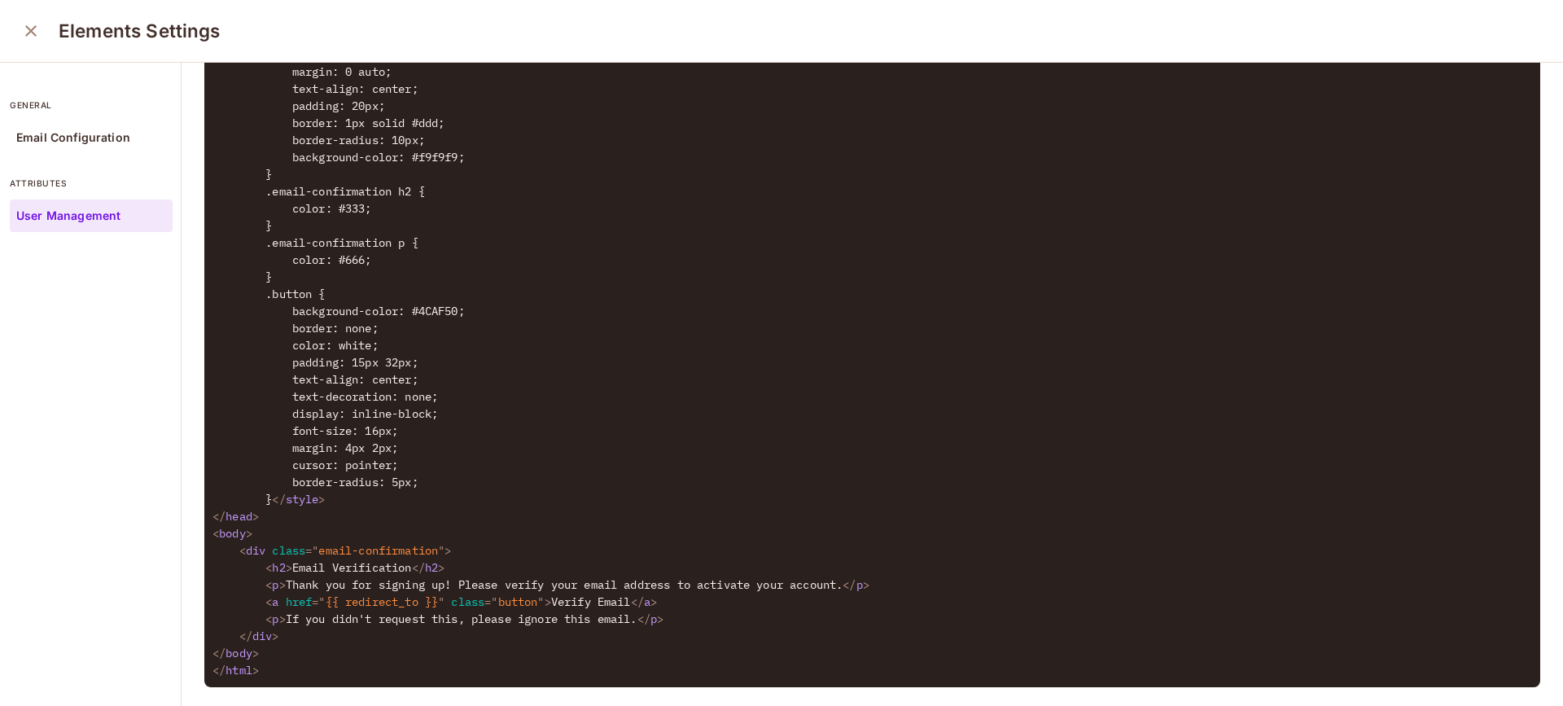
scroll to position [826, 0]
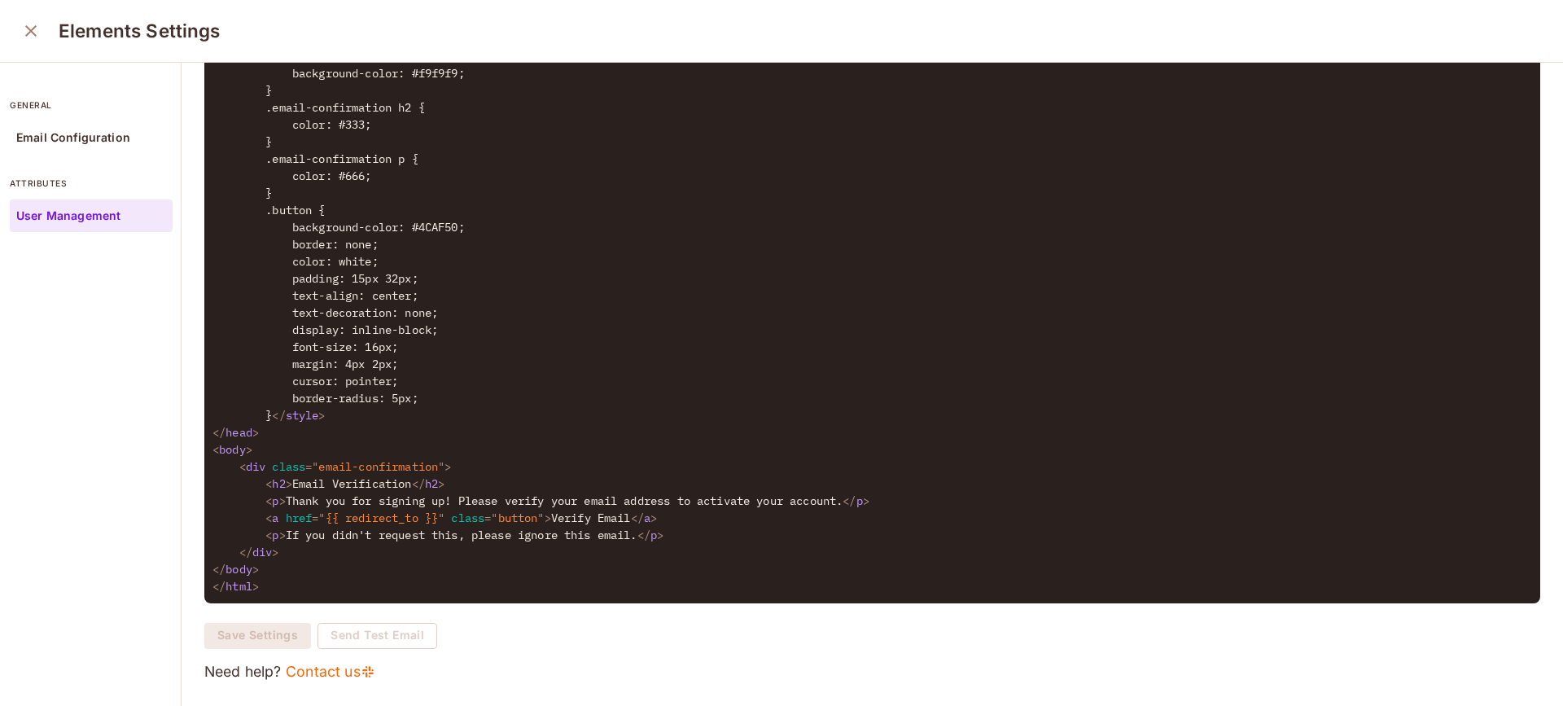
click at [534, 299] on textarea at bounding box center [859, 228] width 1311 height 820
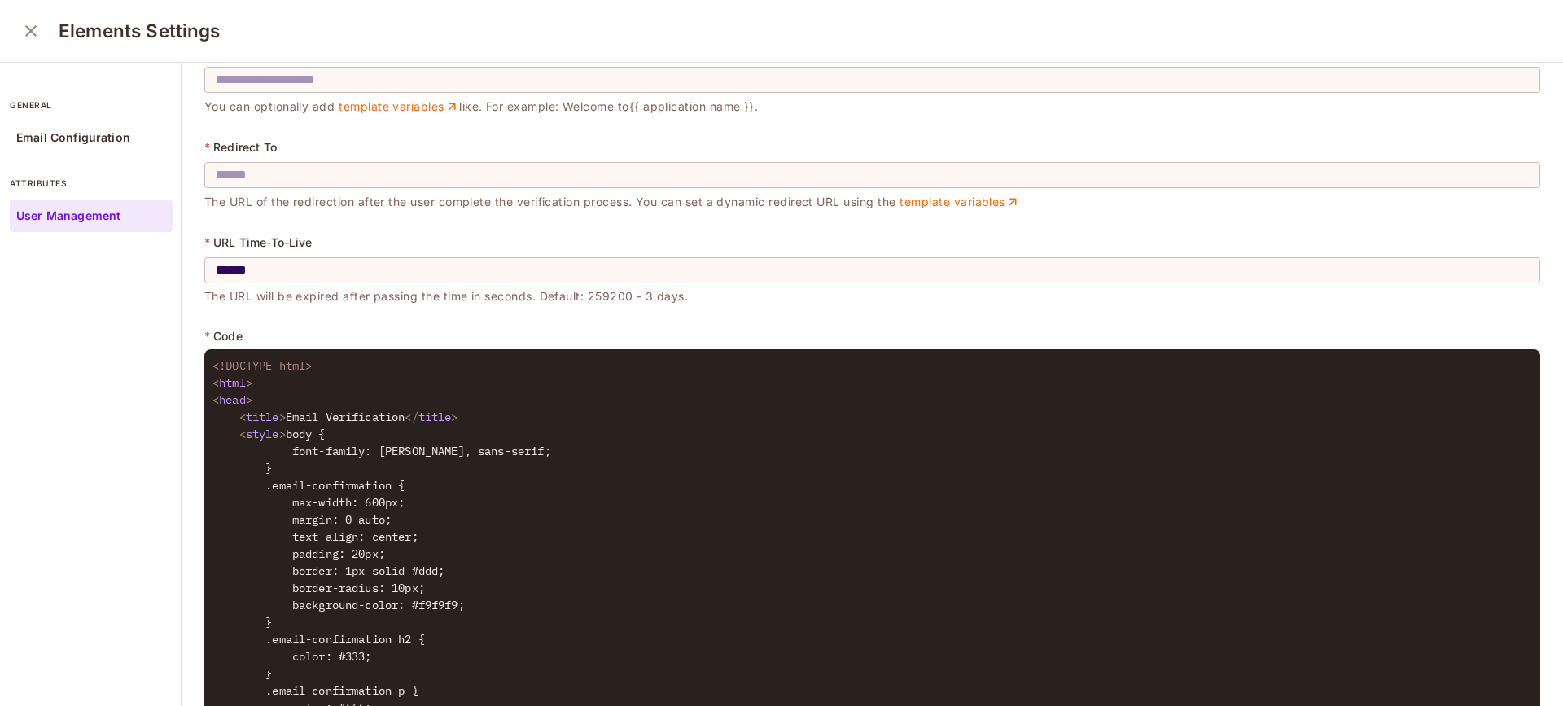
scroll to position [0, 0]
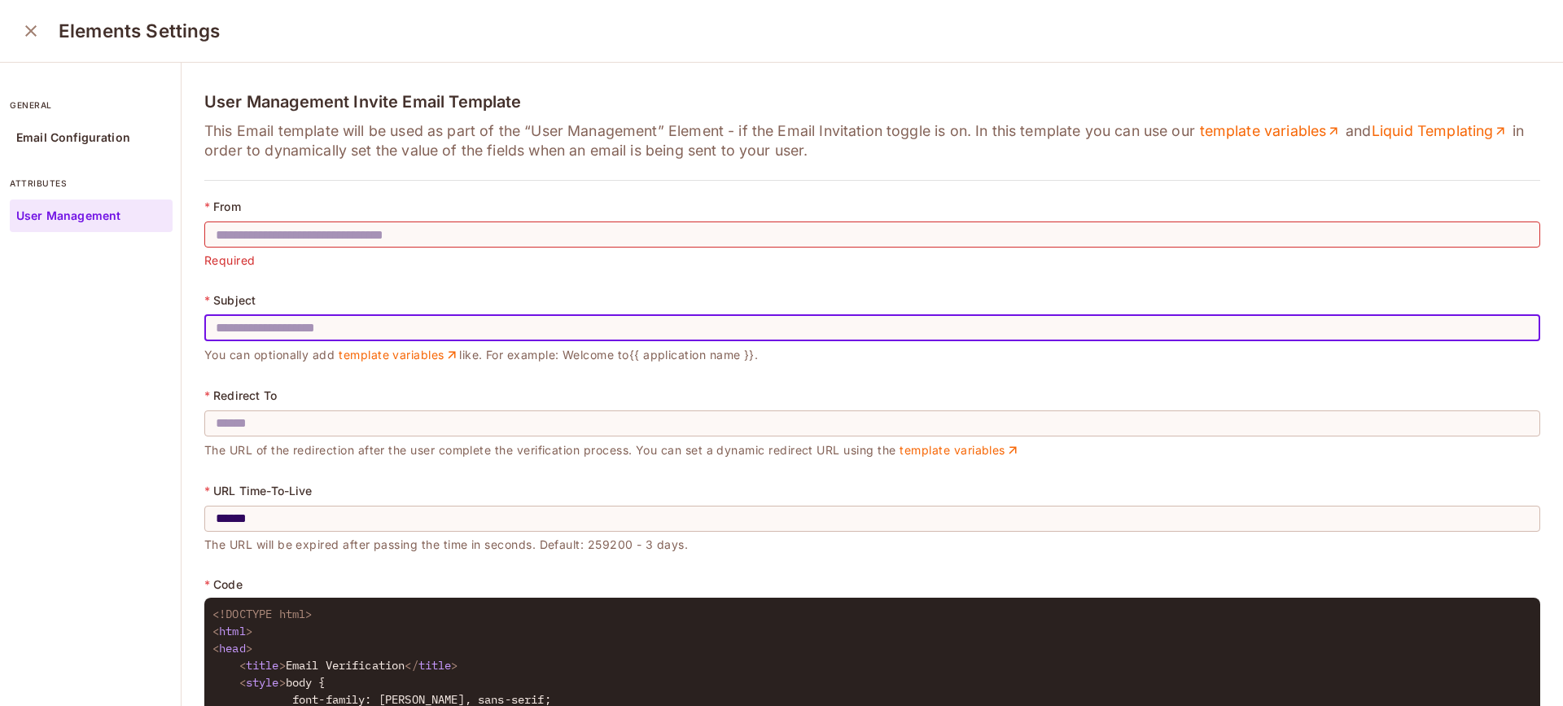
click at [466, 332] on input "text" at bounding box center [872, 328] width 1336 height 46
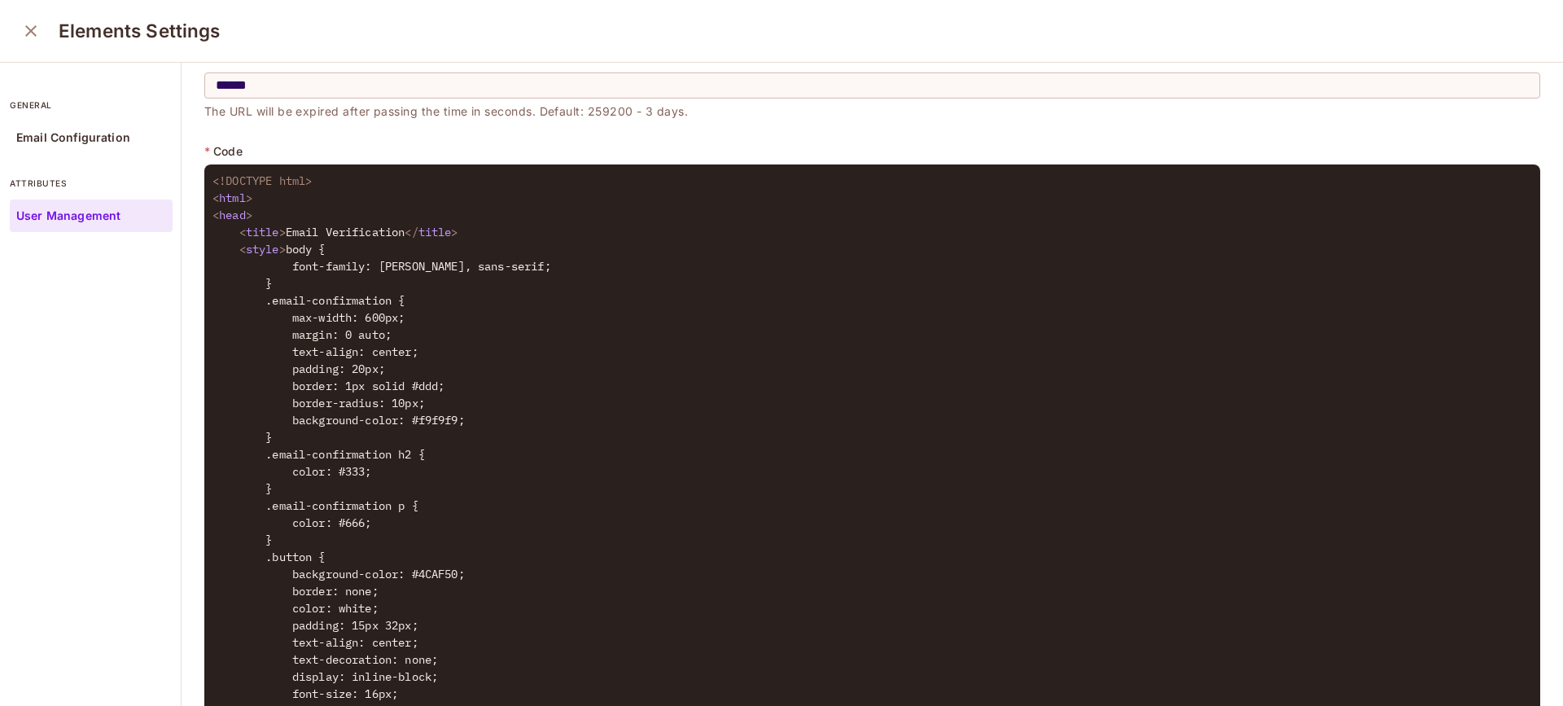
scroll to position [698, 0]
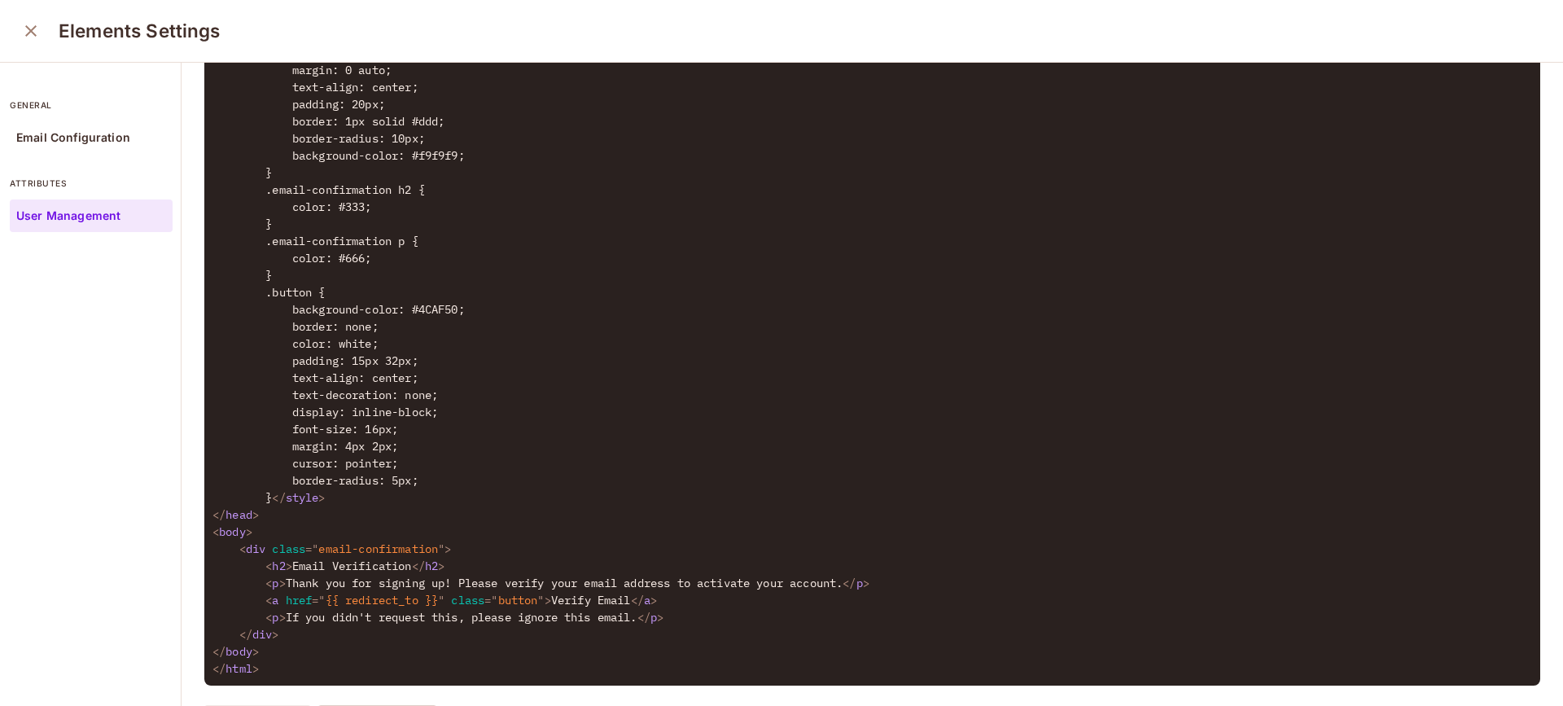
click at [577, 371] on textarea at bounding box center [859, 310] width 1311 height 820
click at [618, 366] on textarea at bounding box center [859, 310] width 1311 height 820
click at [374, 632] on textarea at bounding box center [859, 310] width 1311 height 820
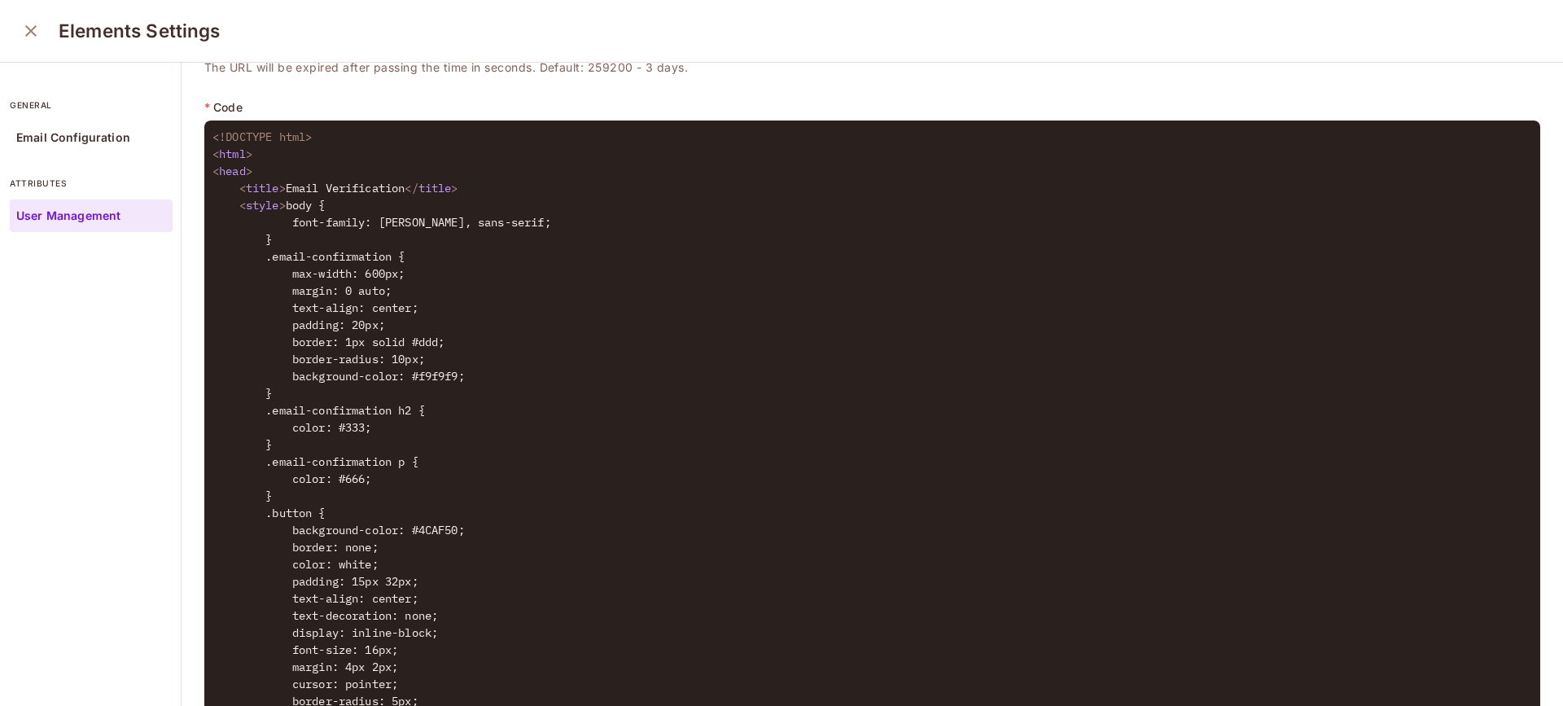
scroll to position [729, 0]
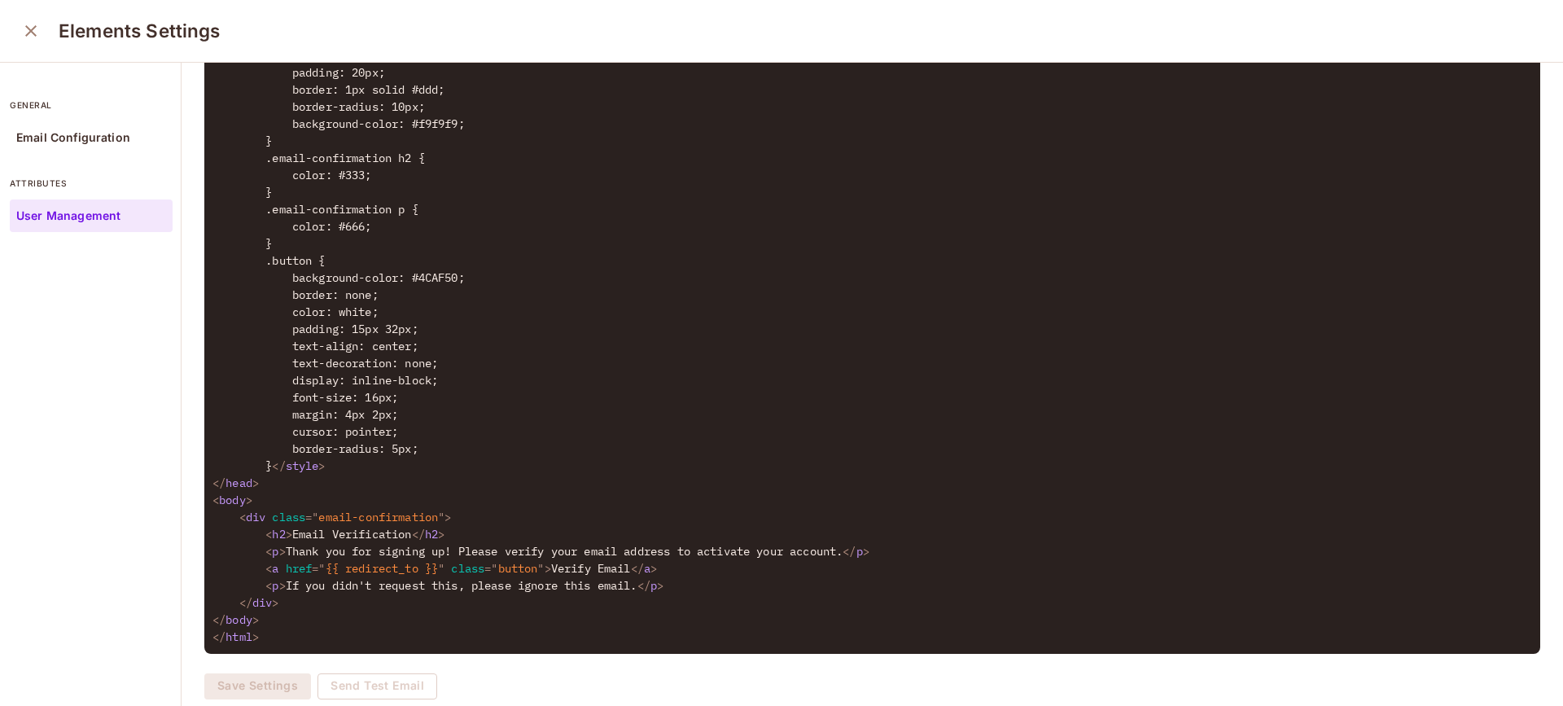
click at [368, 604] on textarea at bounding box center [859, 278] width 1311 height 820
click at [369, 604] on textarea at bounding box center [859, 278] width 1311 height 820
click at [373, 606] on textarea at bounding box center [859, 278] width 1311 height 820
click at [374, 607] on textarea at bounding box center [859, 278] width 1311 height 820
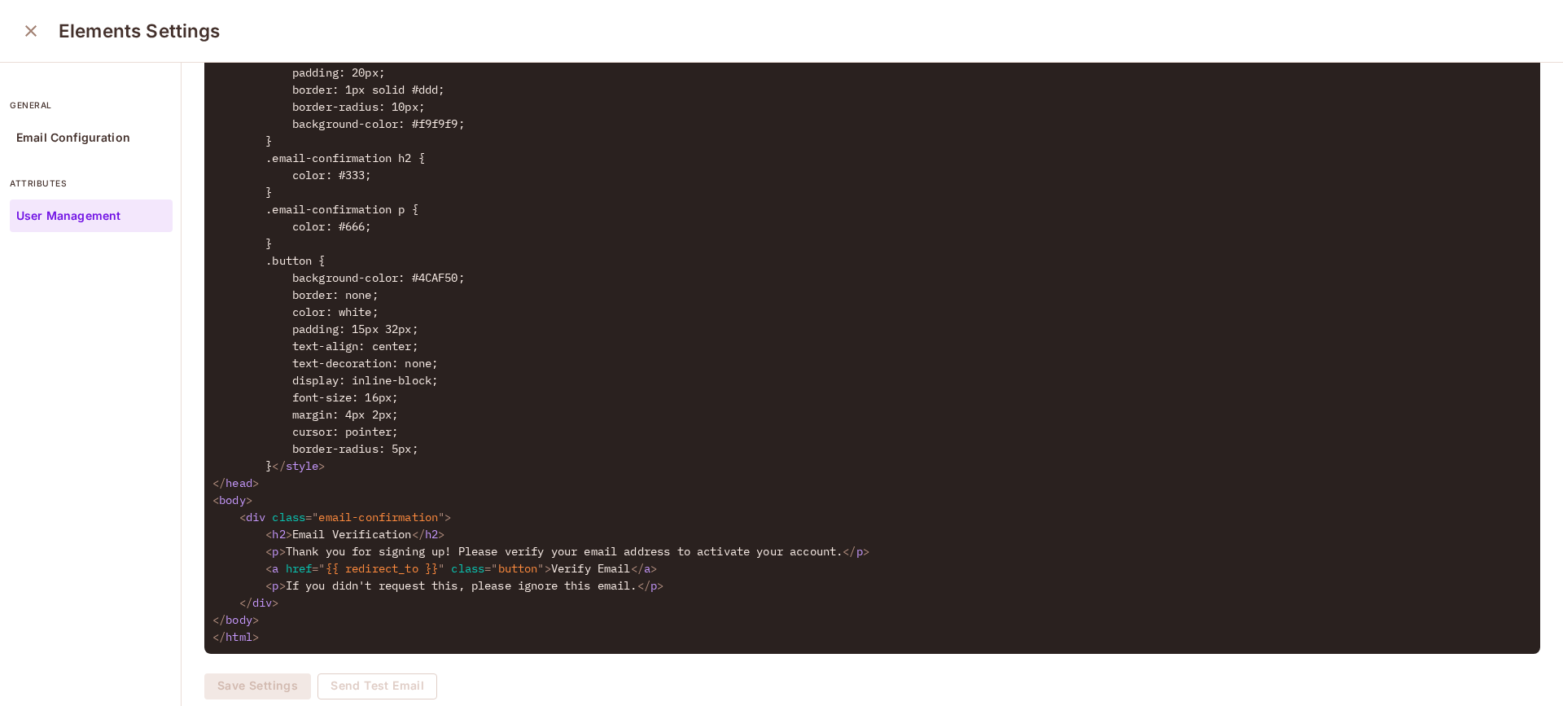
click at [372, 602] on textarea at bounding box center [859, 278] width 1311 height 820
